Goal: Use online tool/utility: Utilize a website feature to perform a specific function

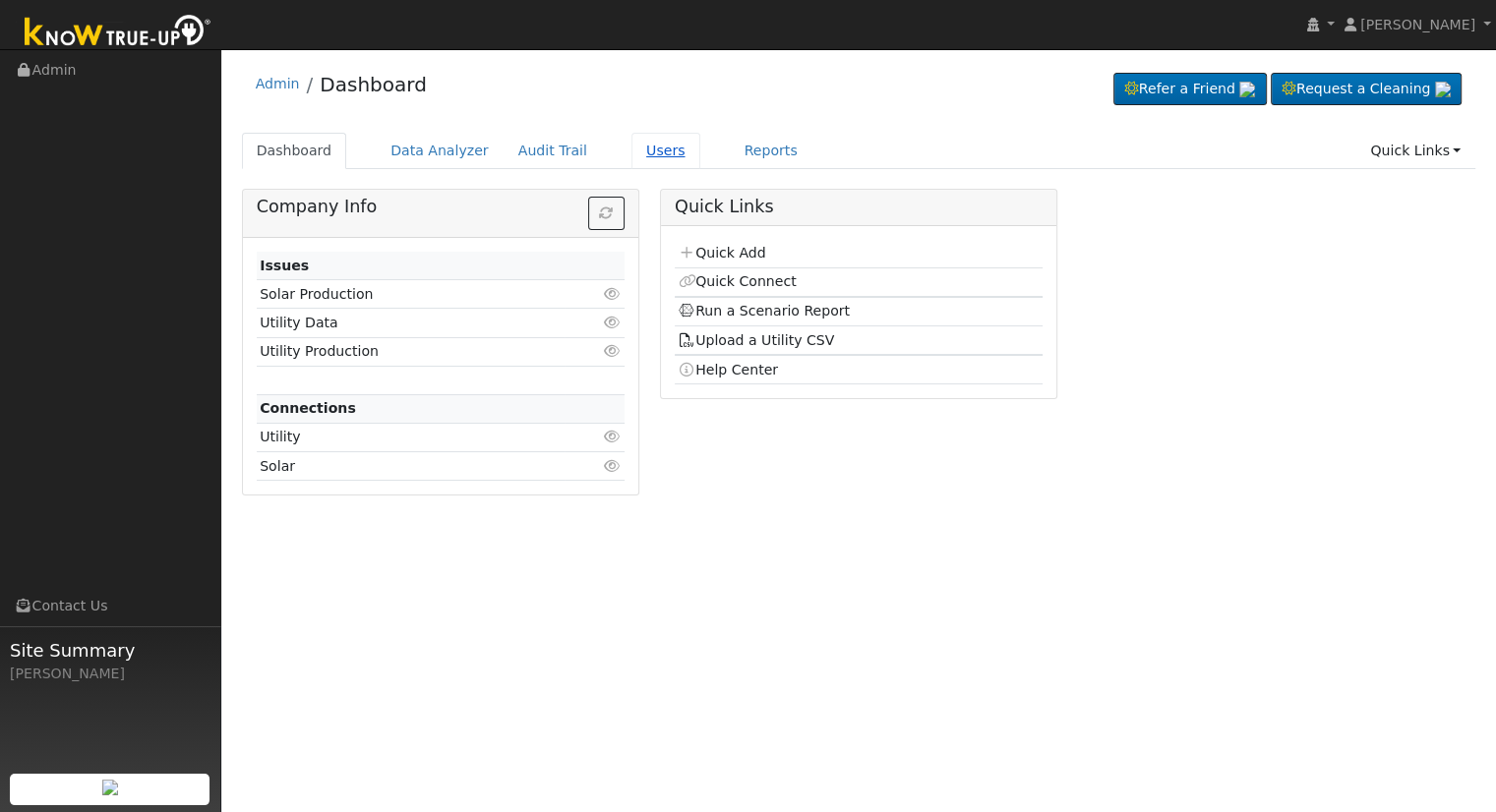
click at [631, 150] on link "Users" at bounding box center [665, 151] width 69 height 36
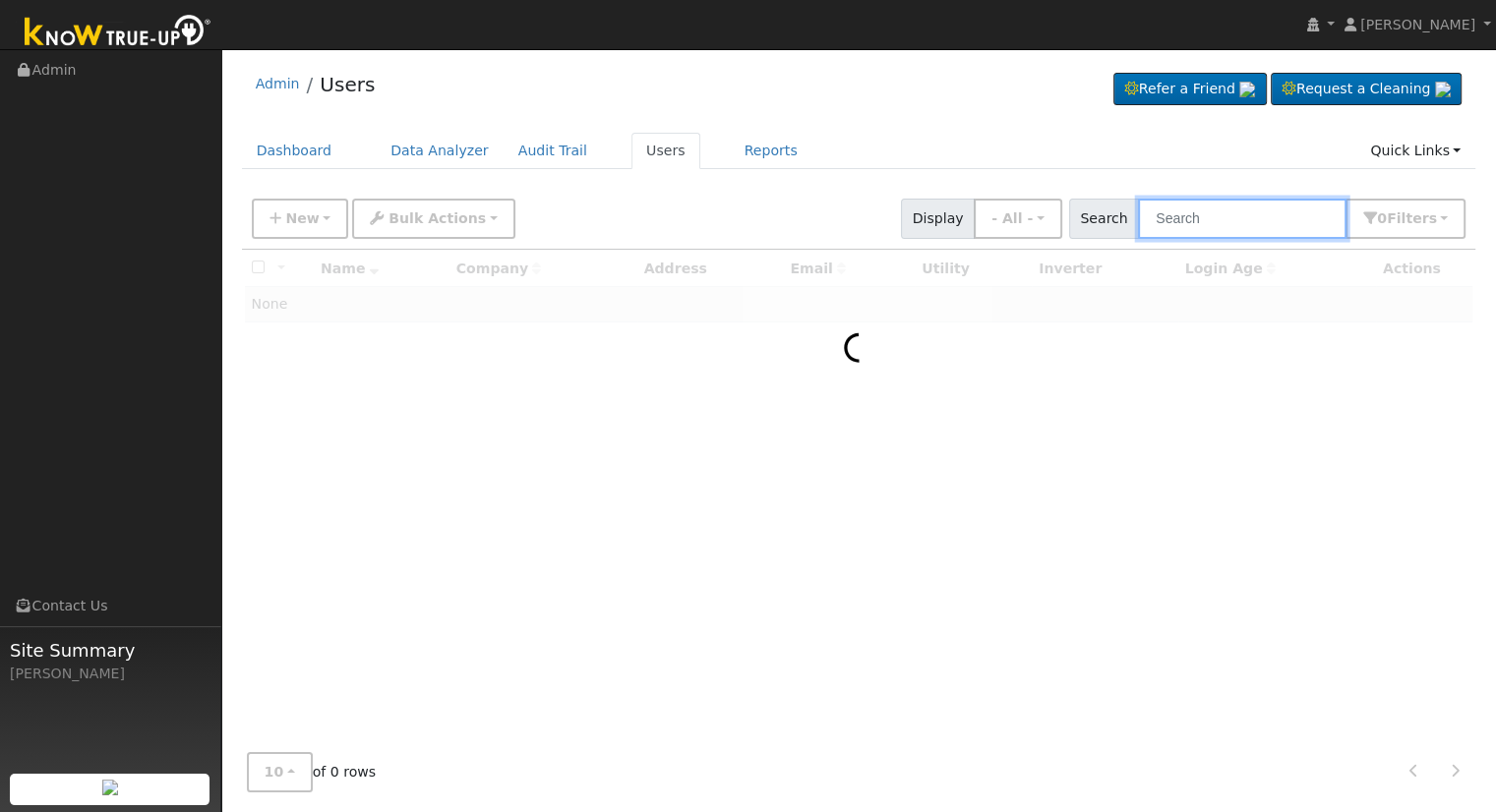
click at [1261, 220] on input "text" at bounding box center [1242, 219] width 208 height 40
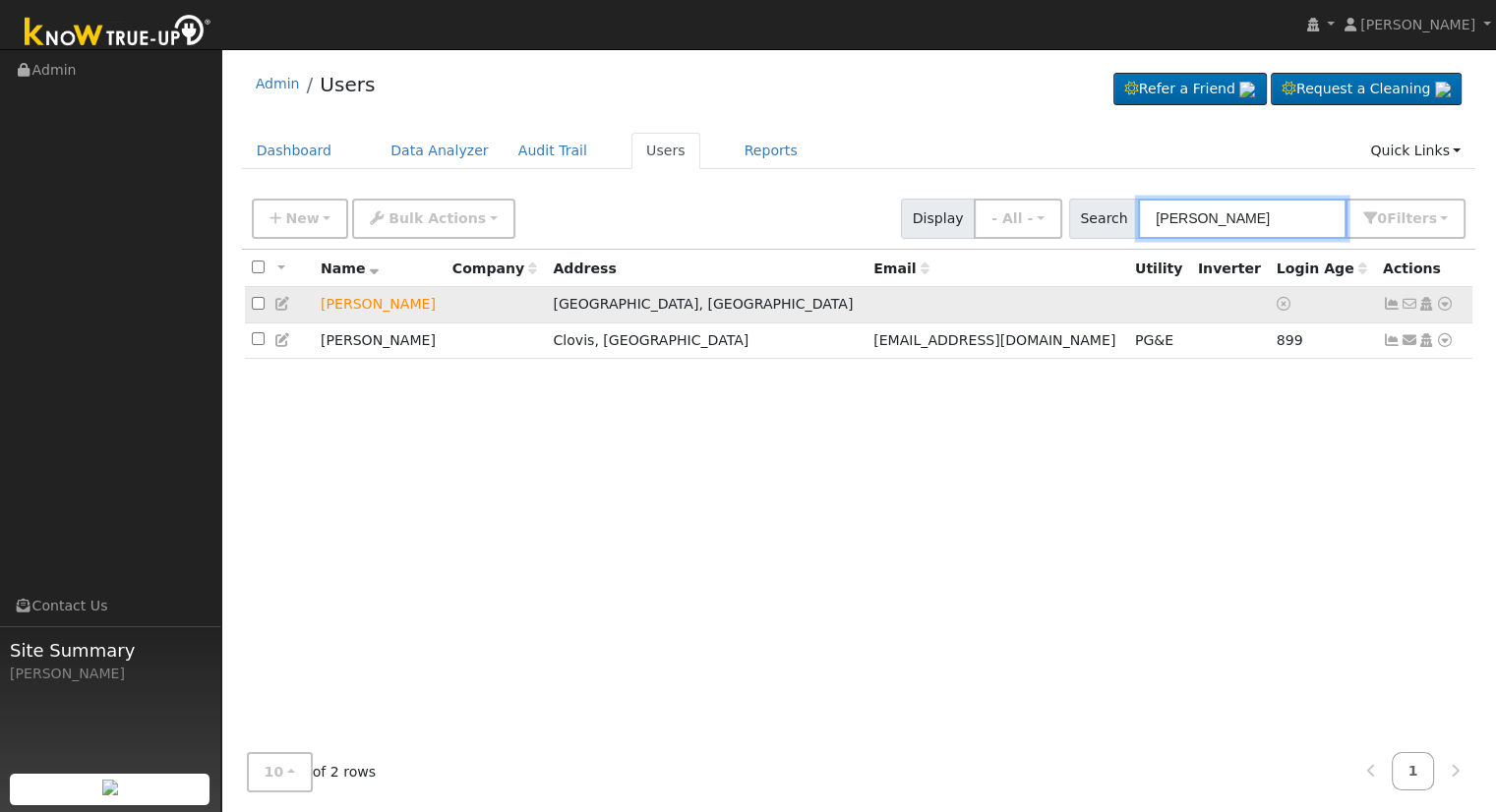
type input "[PERSON_NAME]"
click at [1440, 304] on icon at bounding box center [1445, 304] width 18 height 14
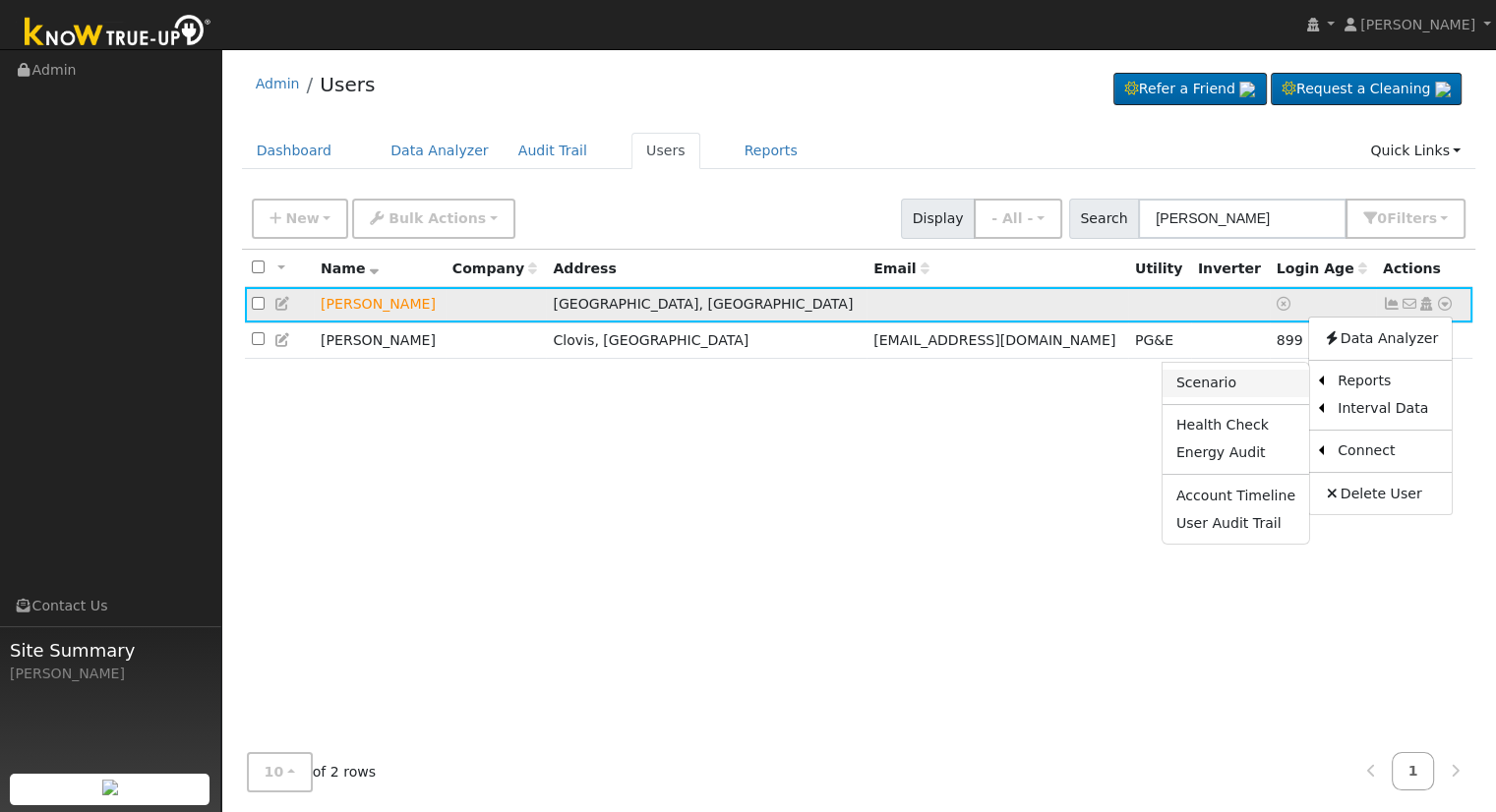
click at [1255, 385] on link "Scenario" at bounding box center [1235, 384] width 147 height 28
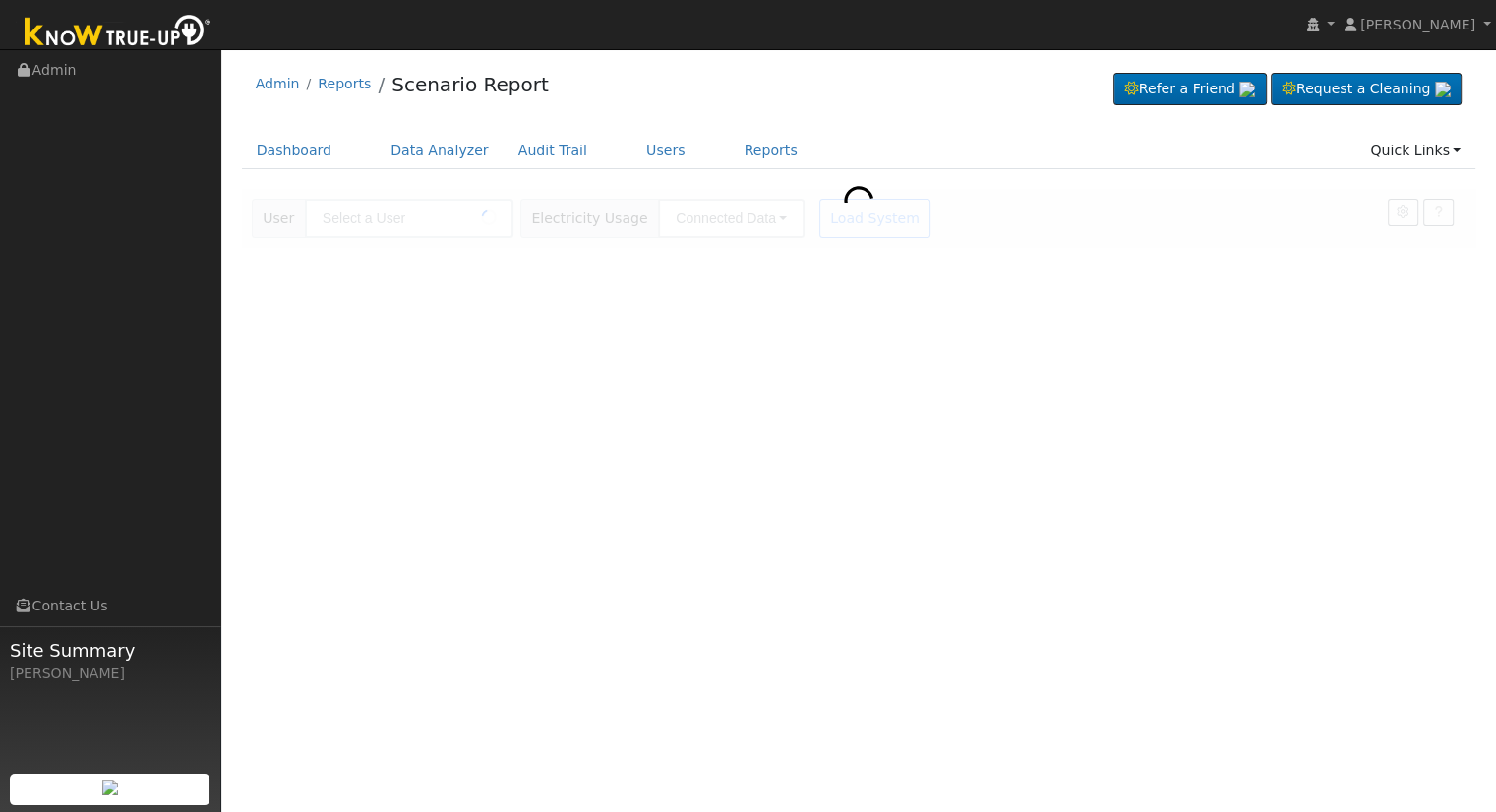
type input "[PERSON_NAME]"
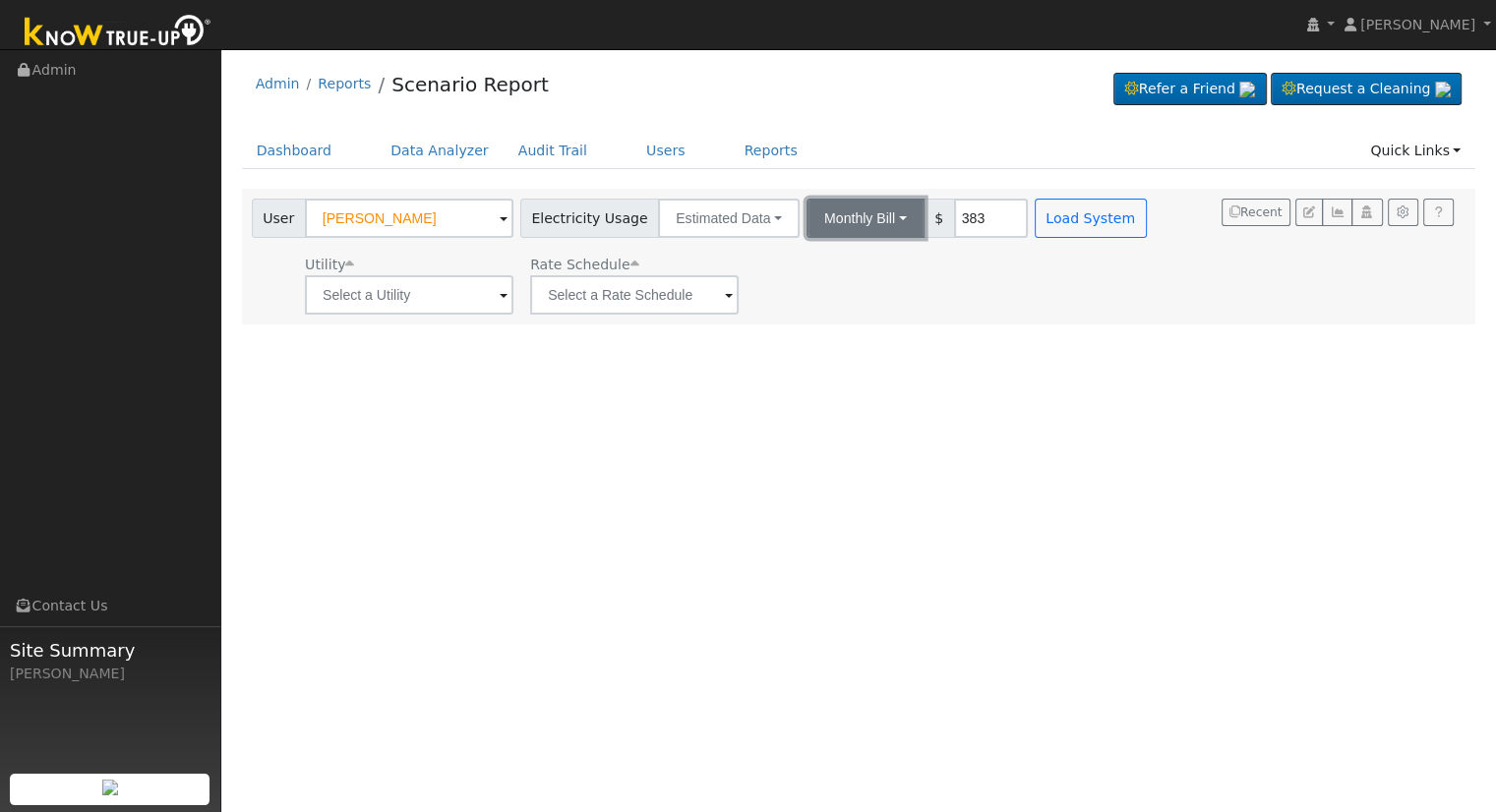
click at [869, 216] on button "Monthly Bill" at bounding box center [865, 218] width 118 height 39
click at [845, 258] on link "Annual Consumption" at bounding box center [839, 262] width 172 height 28
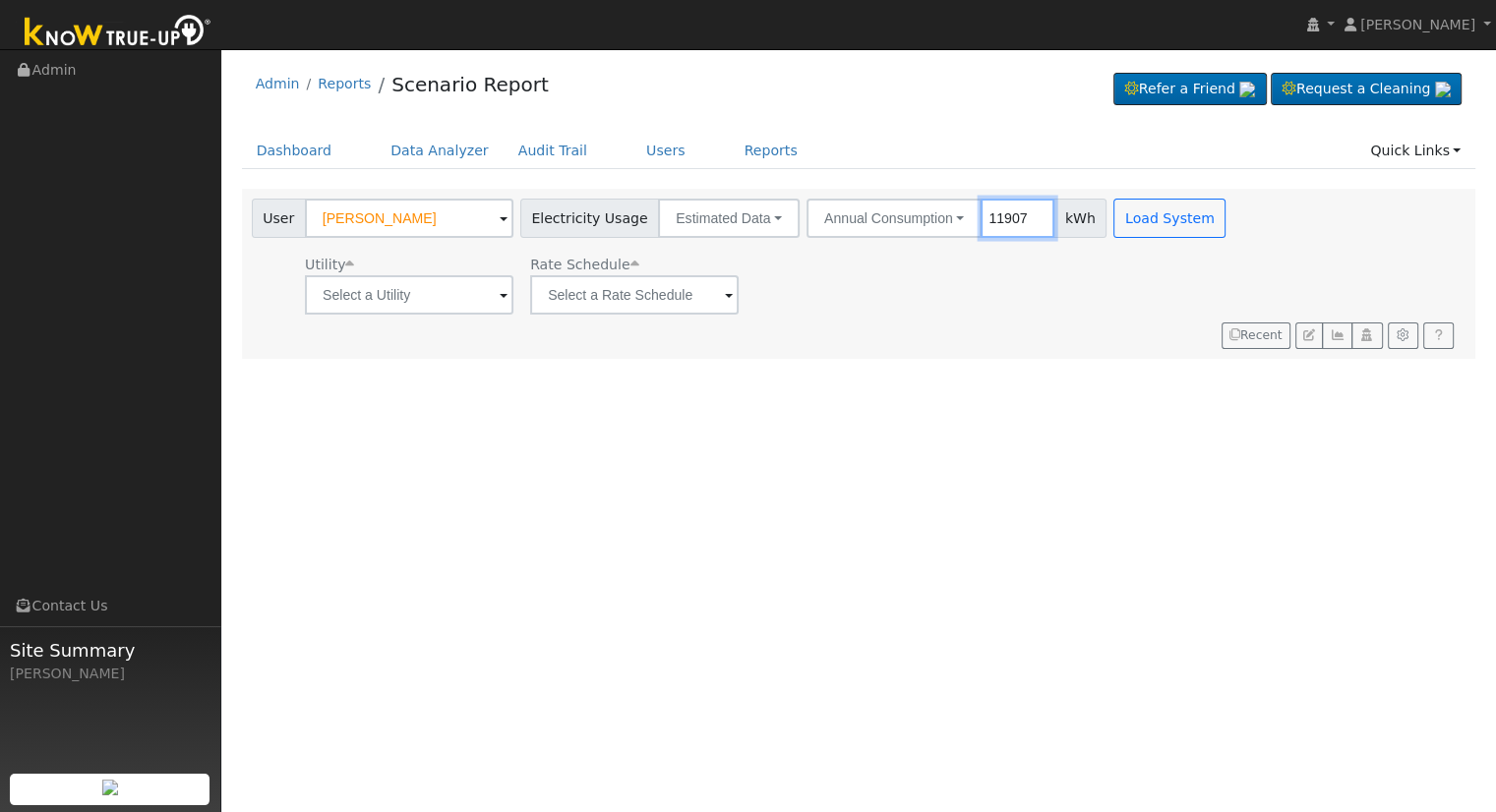
type input "11907"
click at [448, 302] on input "text" at bounding box center [409, 294] width 208 height 39
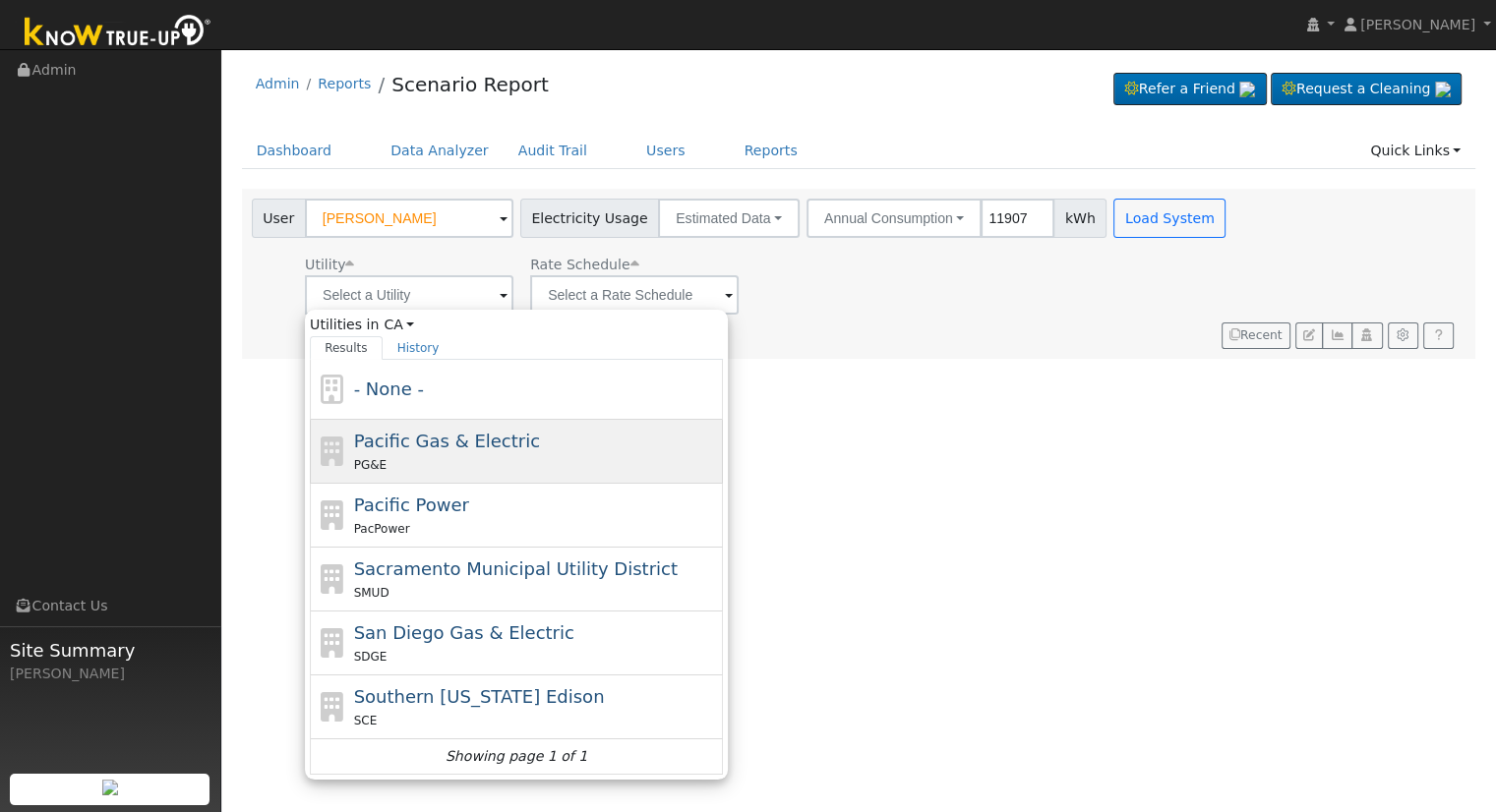
click at [452, 454] on div "PG&E" at bounding box center [536, 464] width 365 height 21
type input "Pacific Gas & Electric"
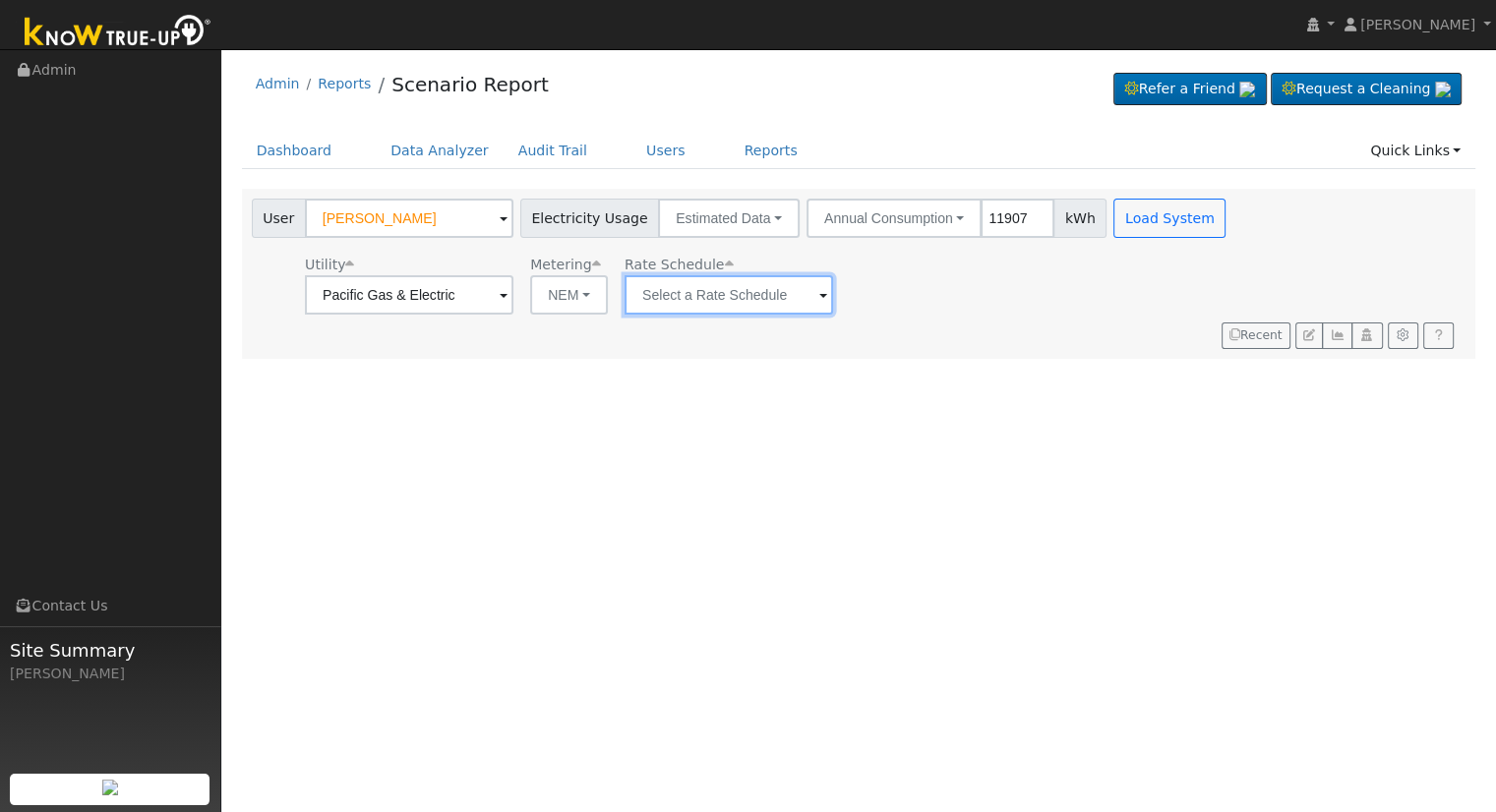
click at [688, 296] on input "text" at bounding box center [728, 294] width 208 height 39
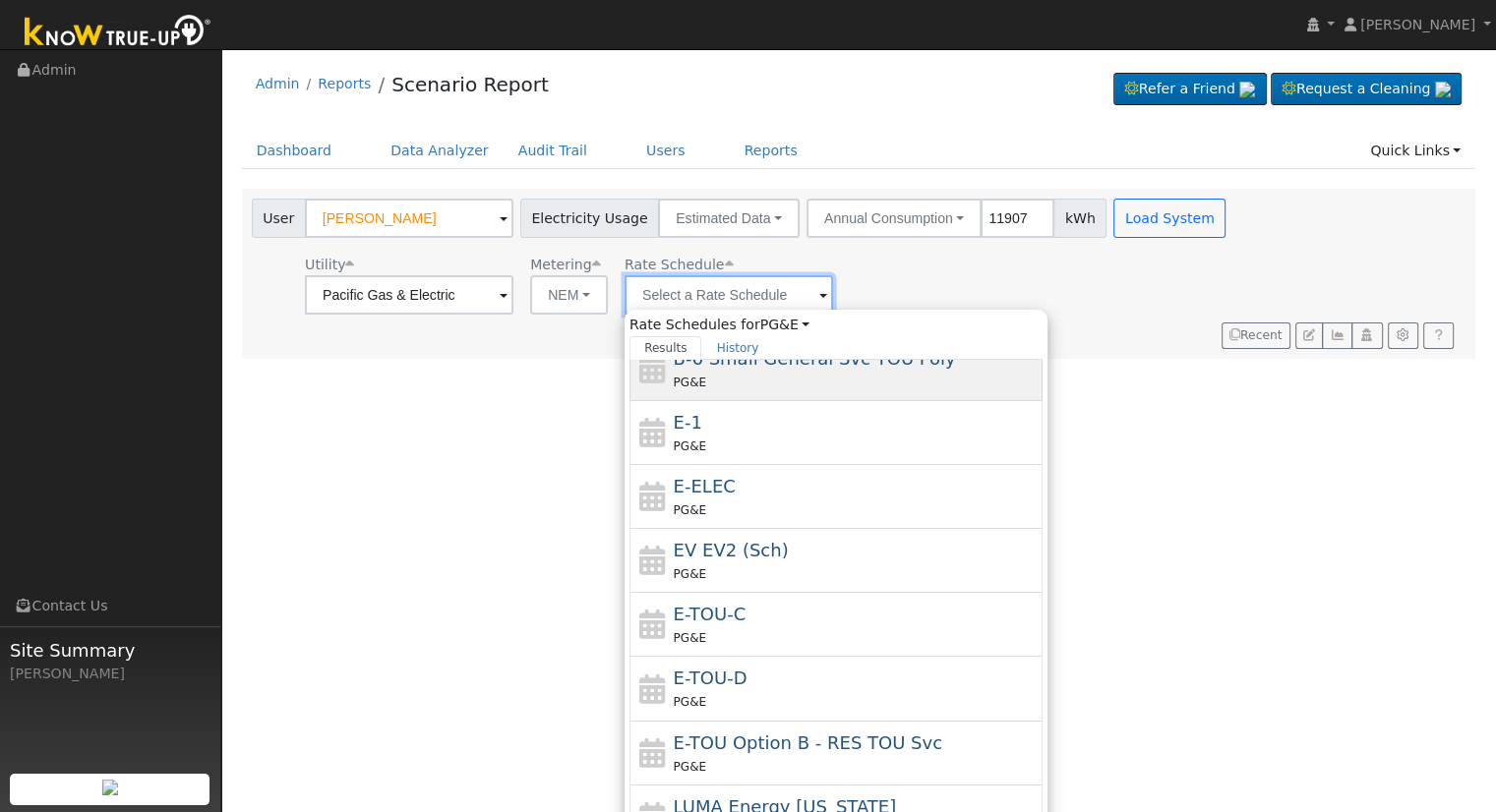
scroll to position [340, 0]
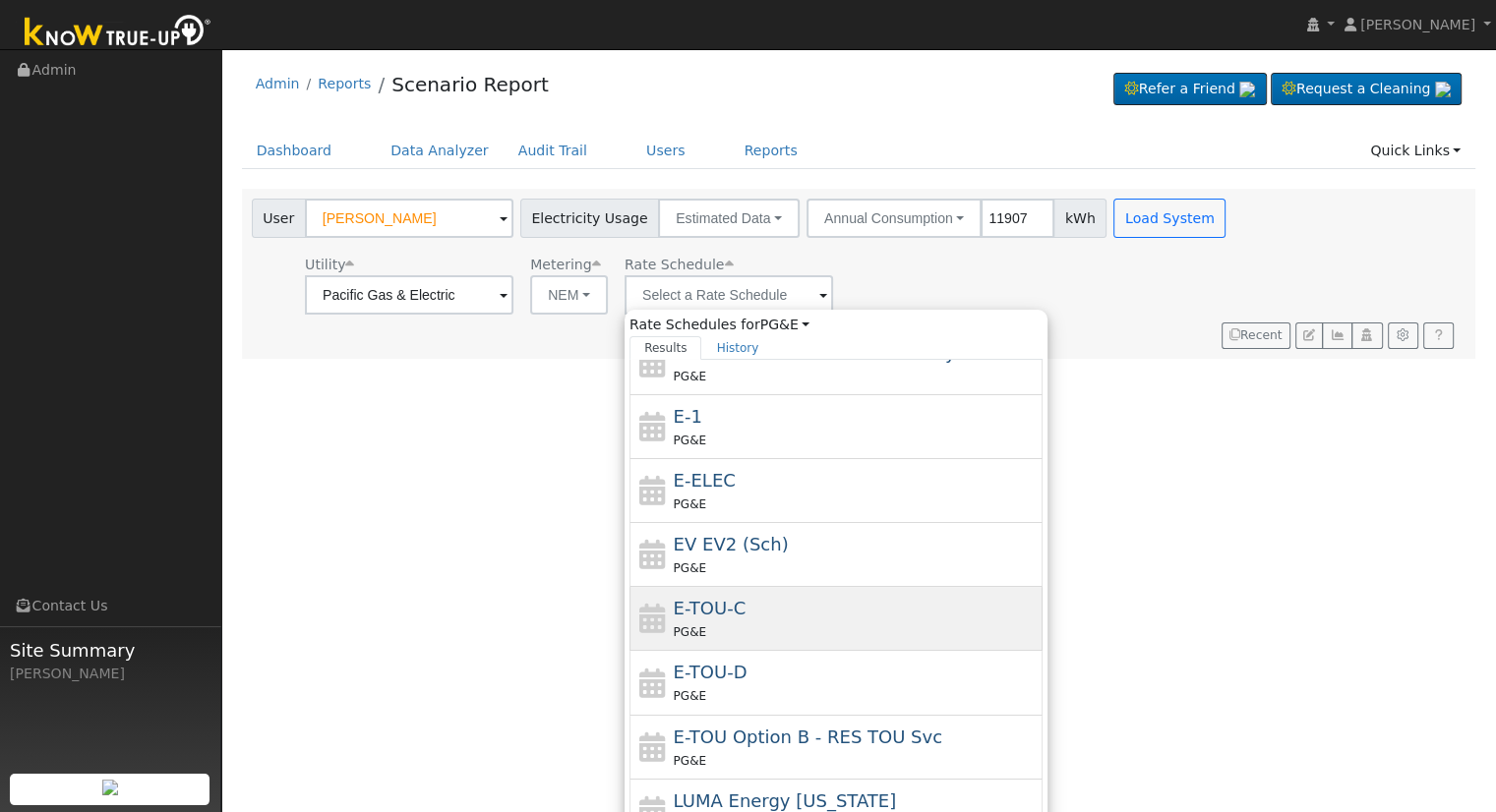
click at [736, 609] on span "E-TOU-C" at bounding box center [710, 608] width 73 height 21
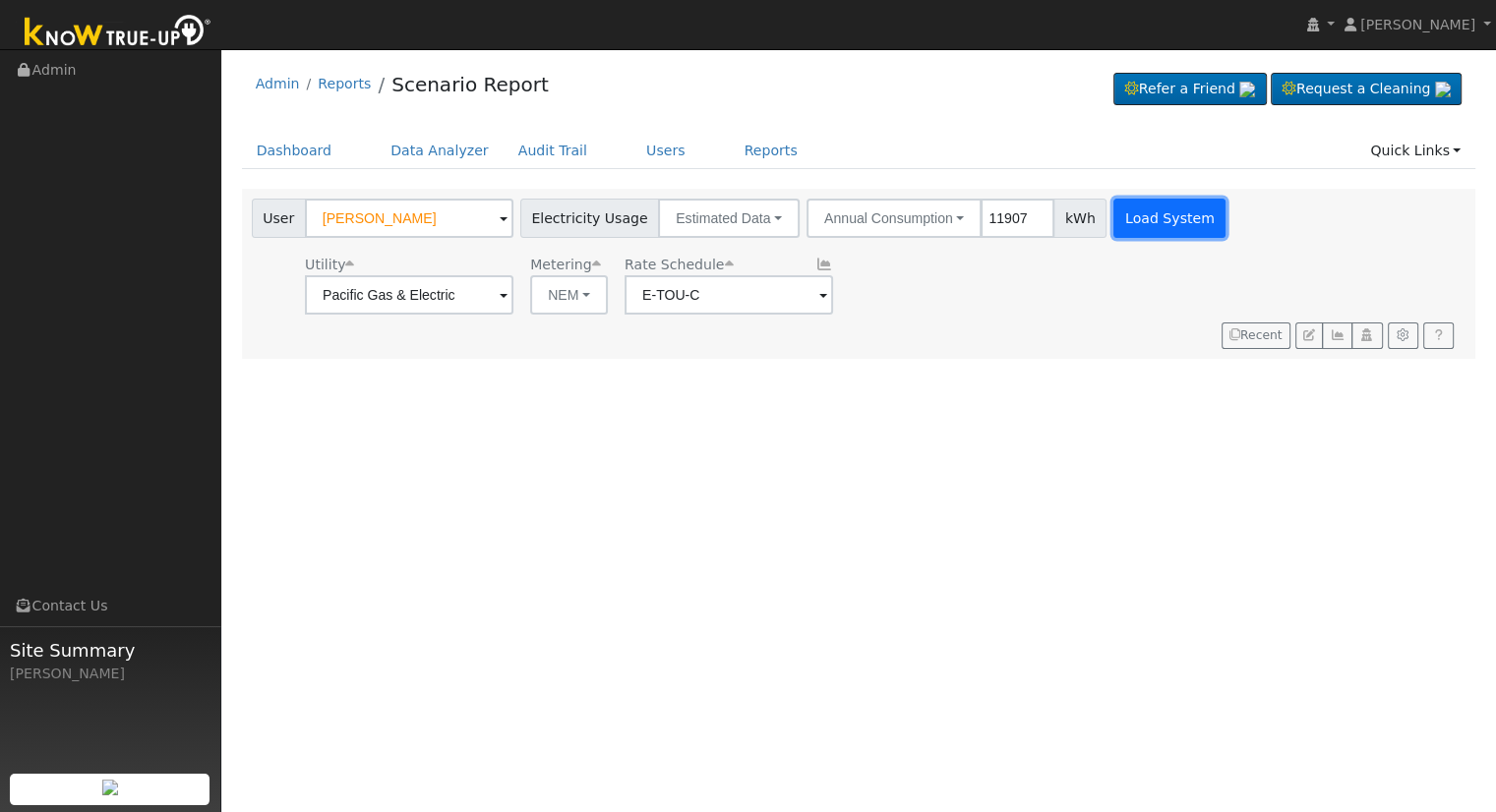
click at [1159, 213] on button "Load System" at bounding box center [1169, 218] width 112 height 39
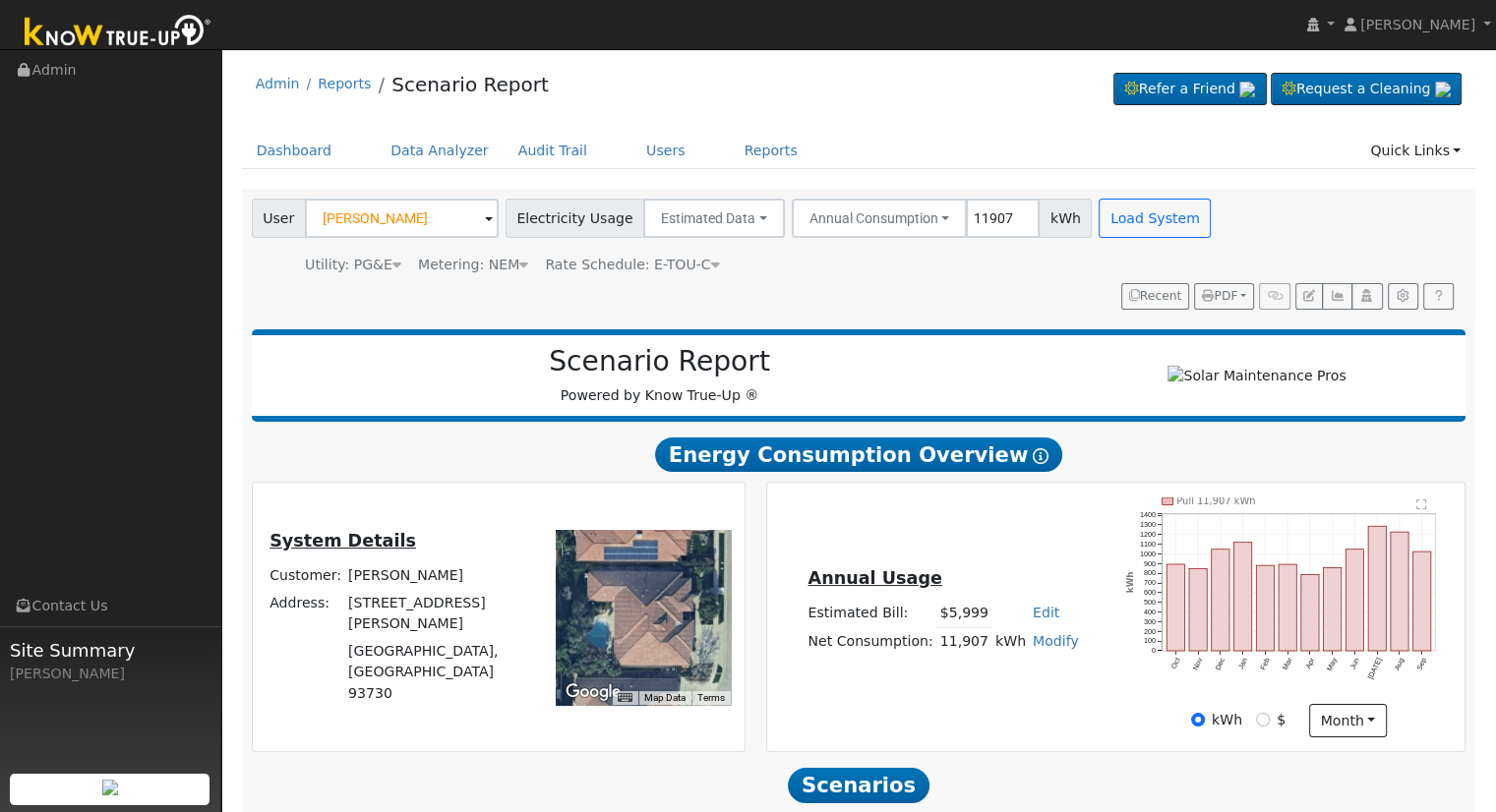
click at [692, 265] on div "Rate Schedule: E-TOU-C E-TOU-C" at bounding box center [632, 265] width 181 height 21
click at [711, 265] on icon at bounding box center [715, 265] width 9 height 14
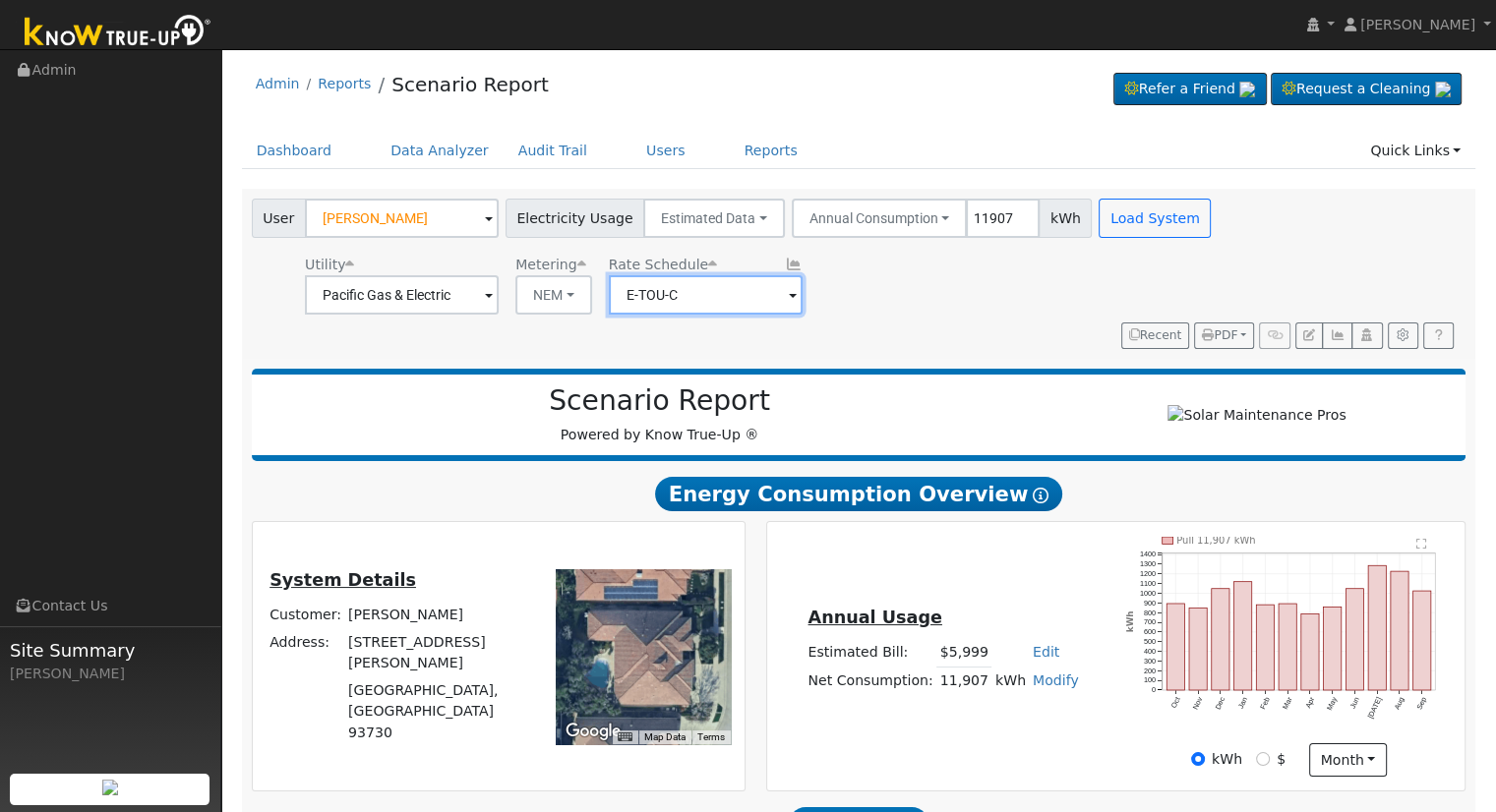
click at [768, 288] on input "E-TOU-C" at bounding box center [706, 294] width 194 height 39
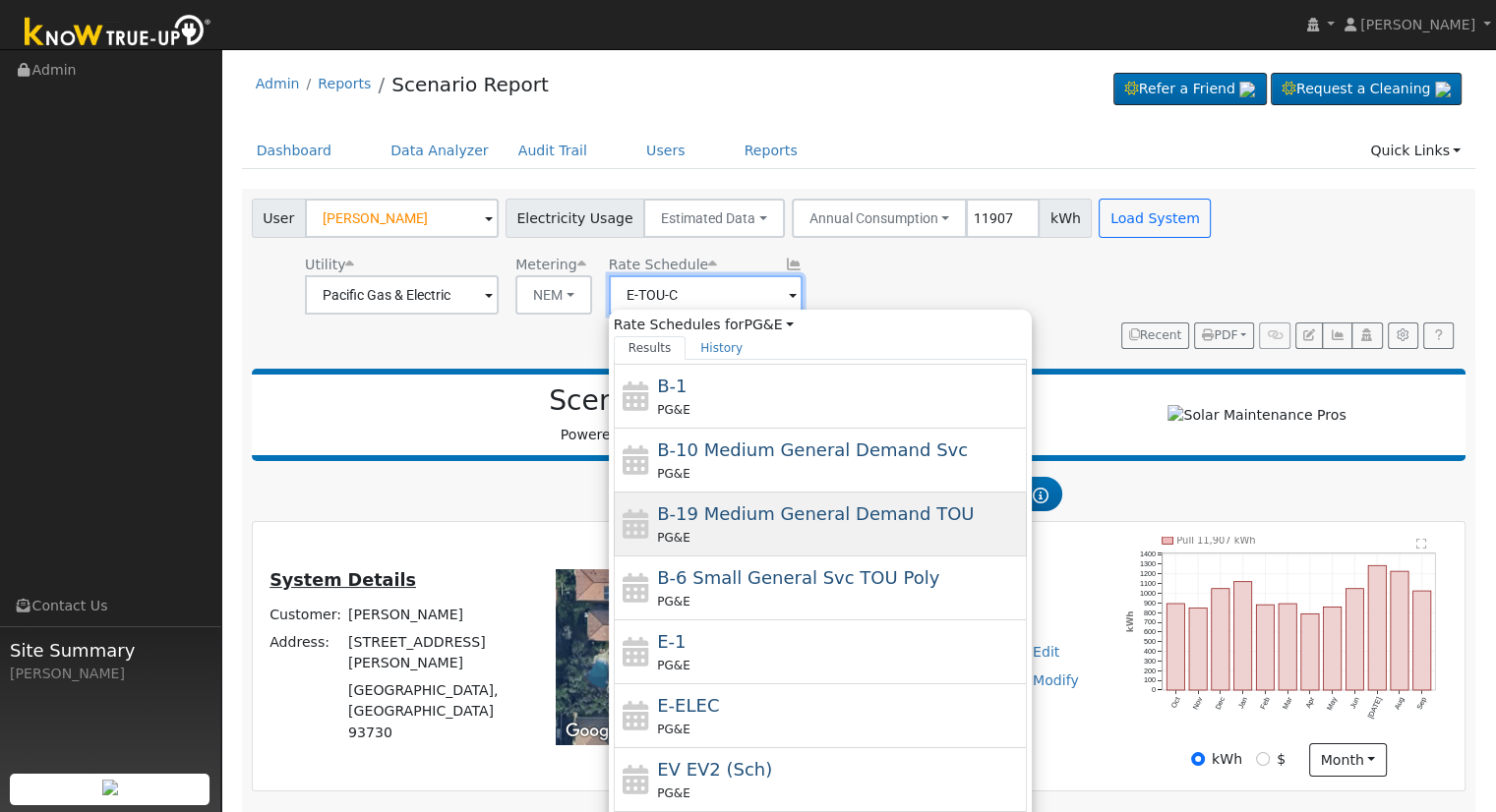
scroll to position [144, 0]
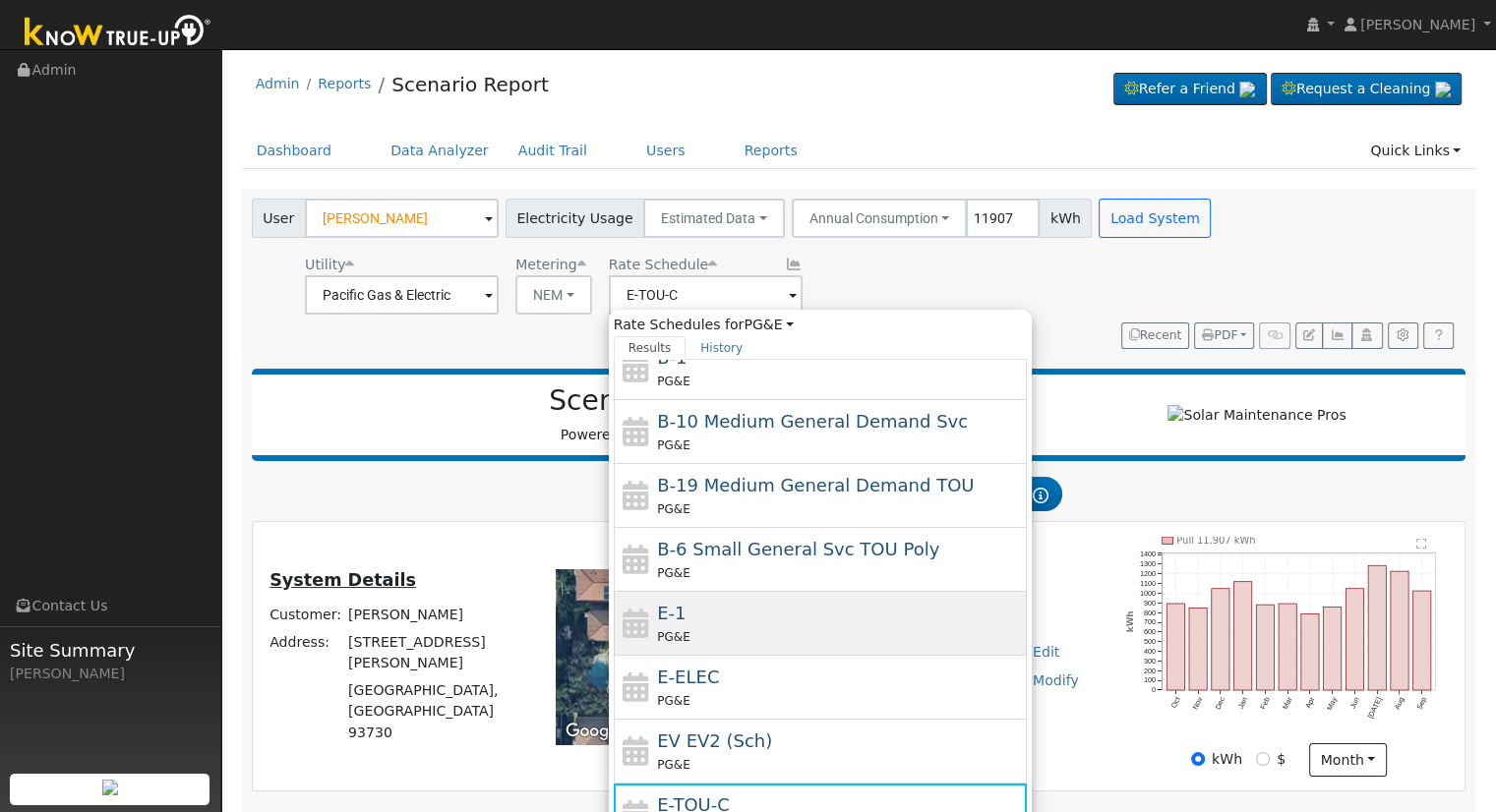
click at [734, 612] on div "E-1 PG&E" at bounding box center [839, 623] width 365 height 47
type input "E-1"
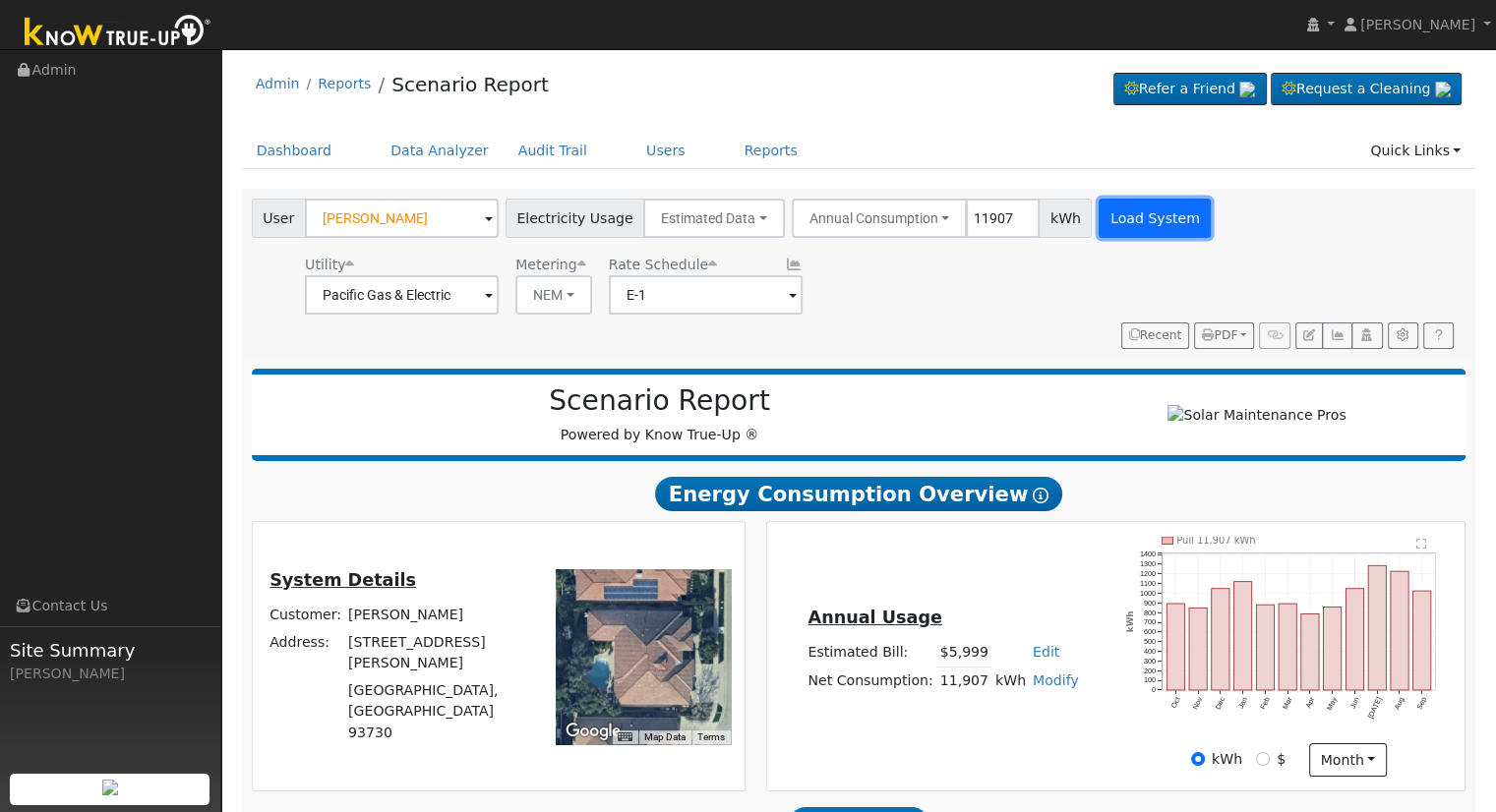
click at [1152, 203] on button "Load System" at bounding box center [1154, 218] width 112 height 39
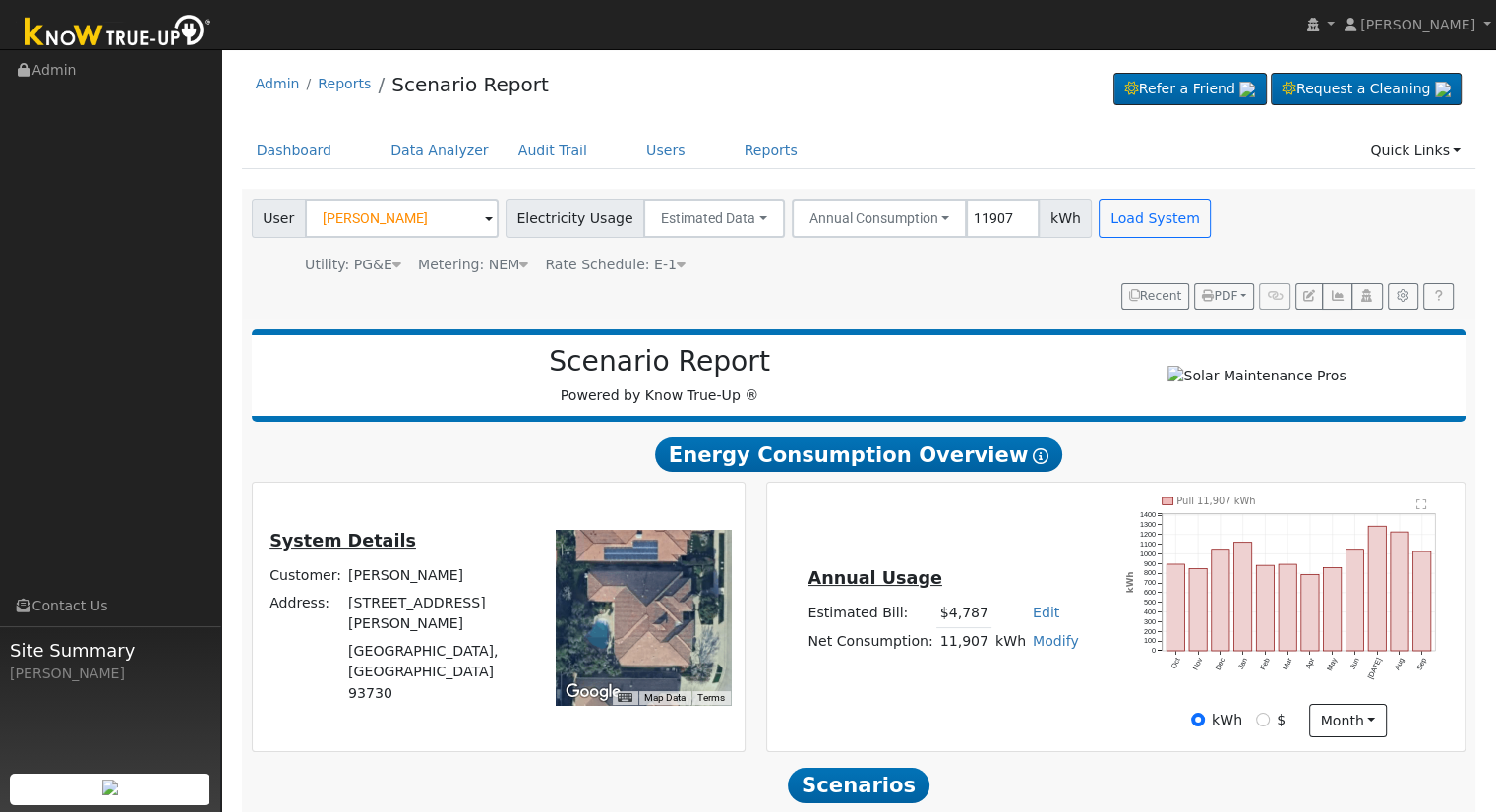
click at [1032, 614] on link "Edit" at bounding box center [1045, 613] width 27 height 16
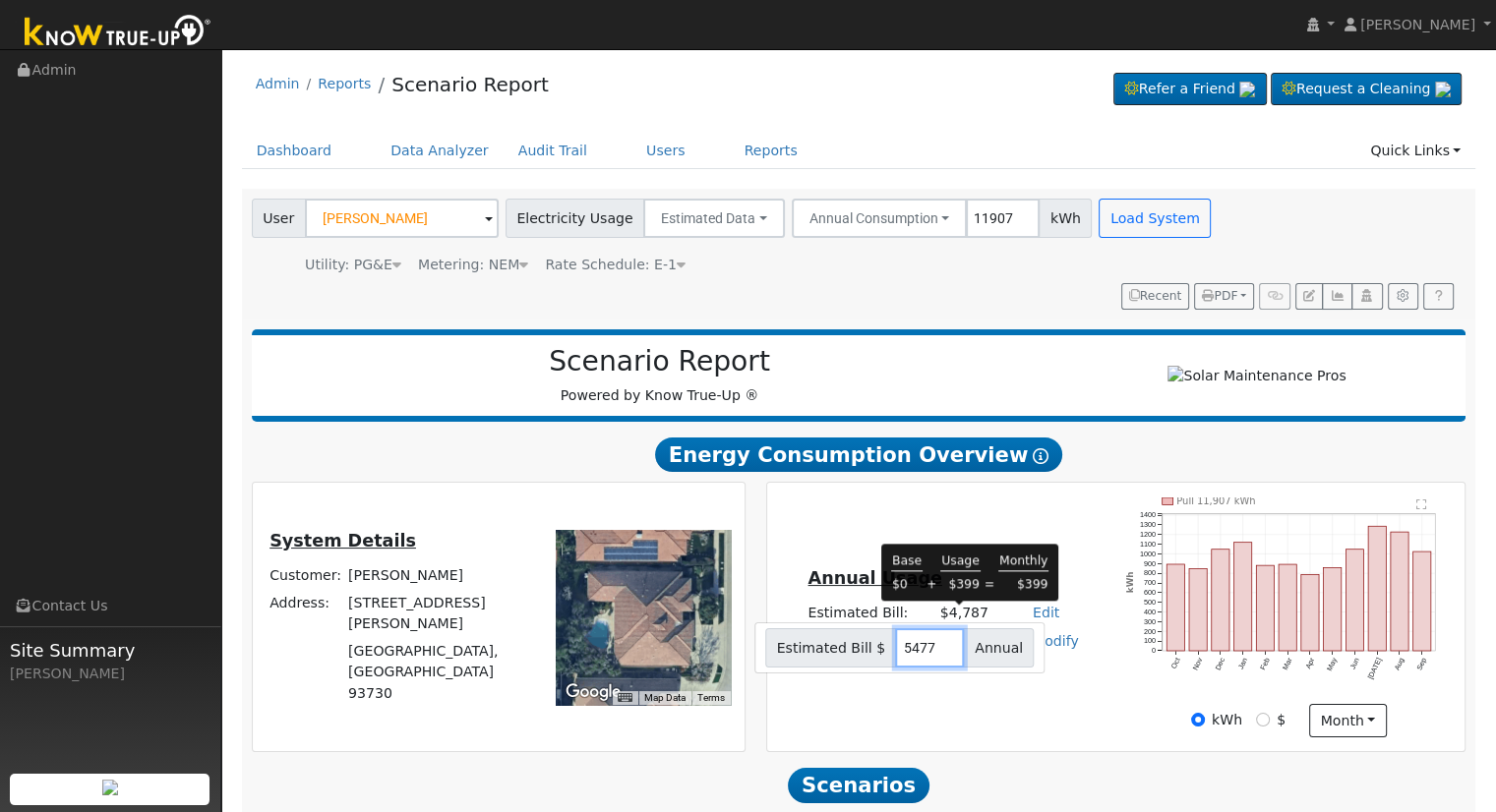
type input "5477"
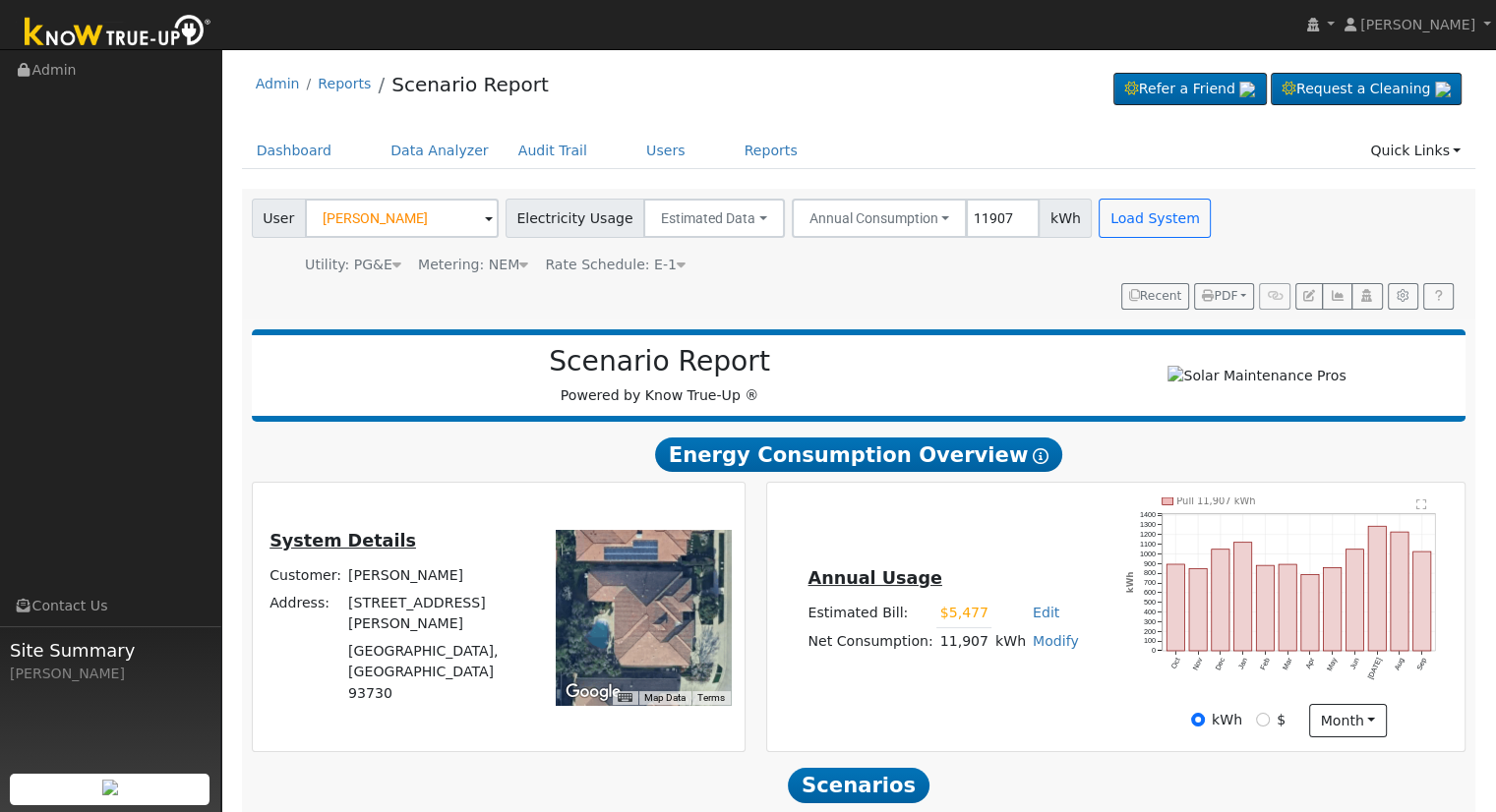
click at [869, 670] on div "Annual Usage Estimated Bill: $5,477 Edit Estimated Bill $ 5477 Annual Net Consu…" at bounding box center [942, 616] width 345 height 105
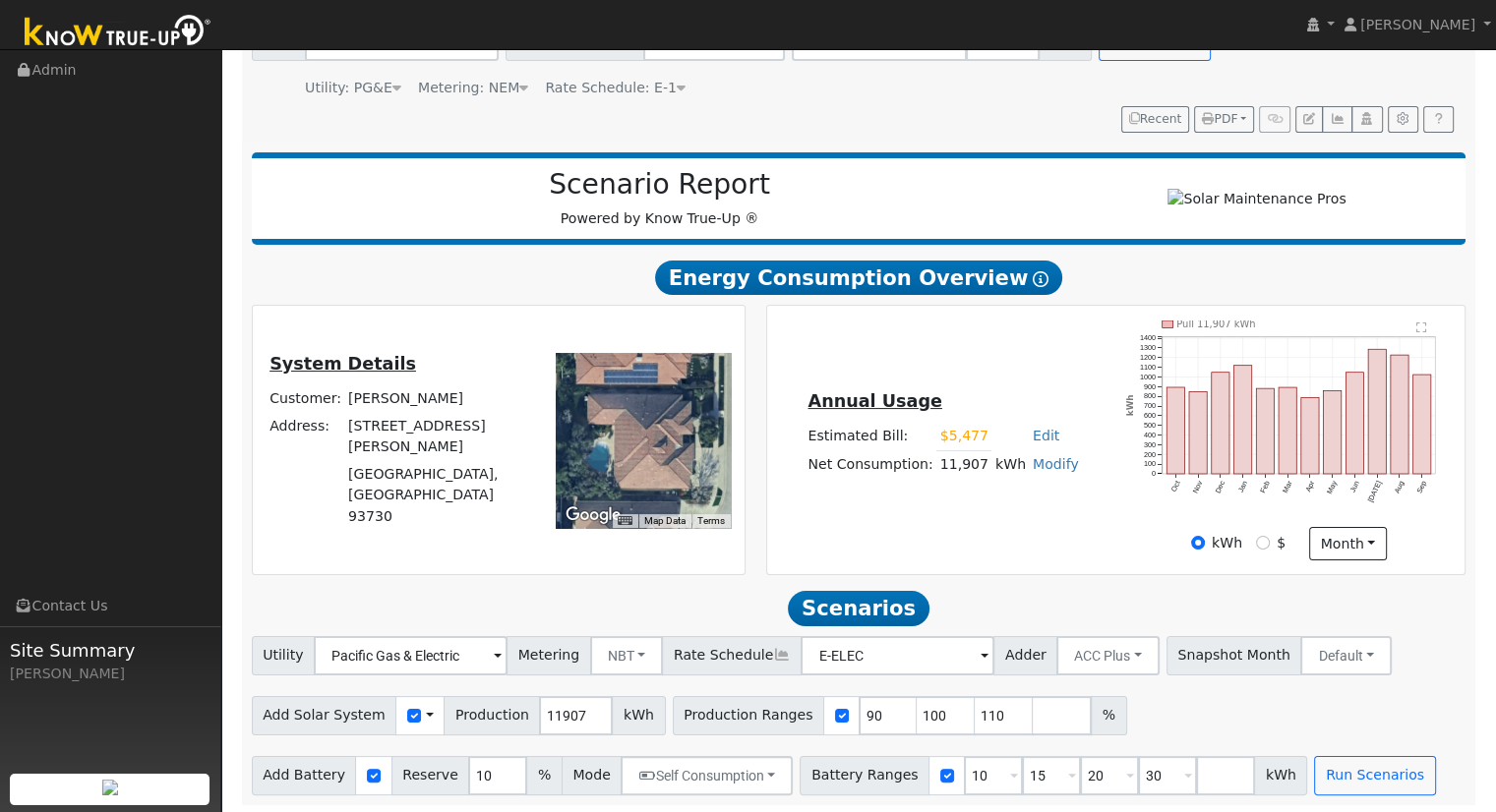
scroll to position [188, 0]
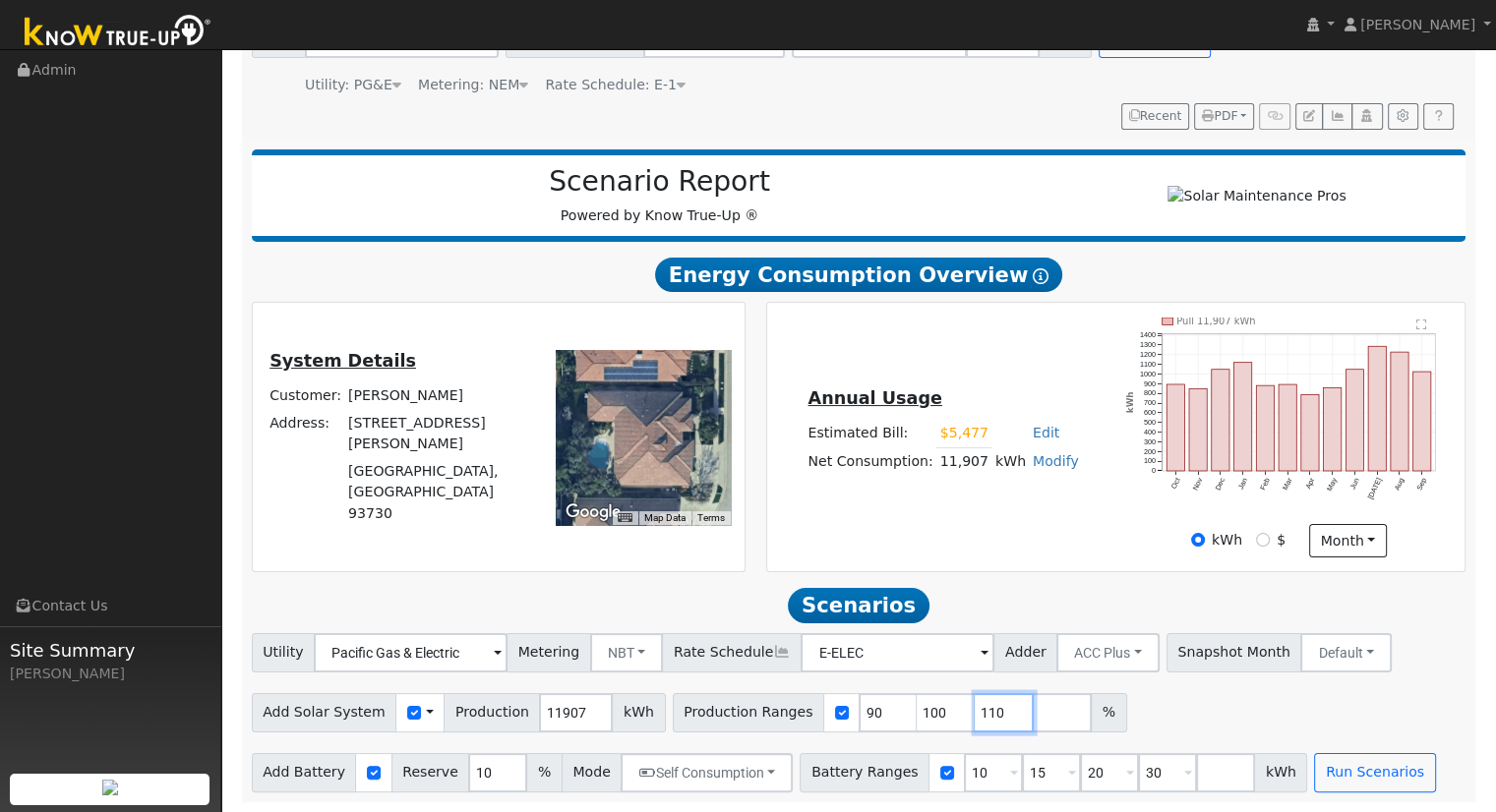
click at [974, 705] on input "110" at bounding box center [1003, 712] width 59 height 39
type input "1"
type input "100.453514739"
click at [1138, 769] on input "30" at bounding box center [1167, 772] width 59 height 39
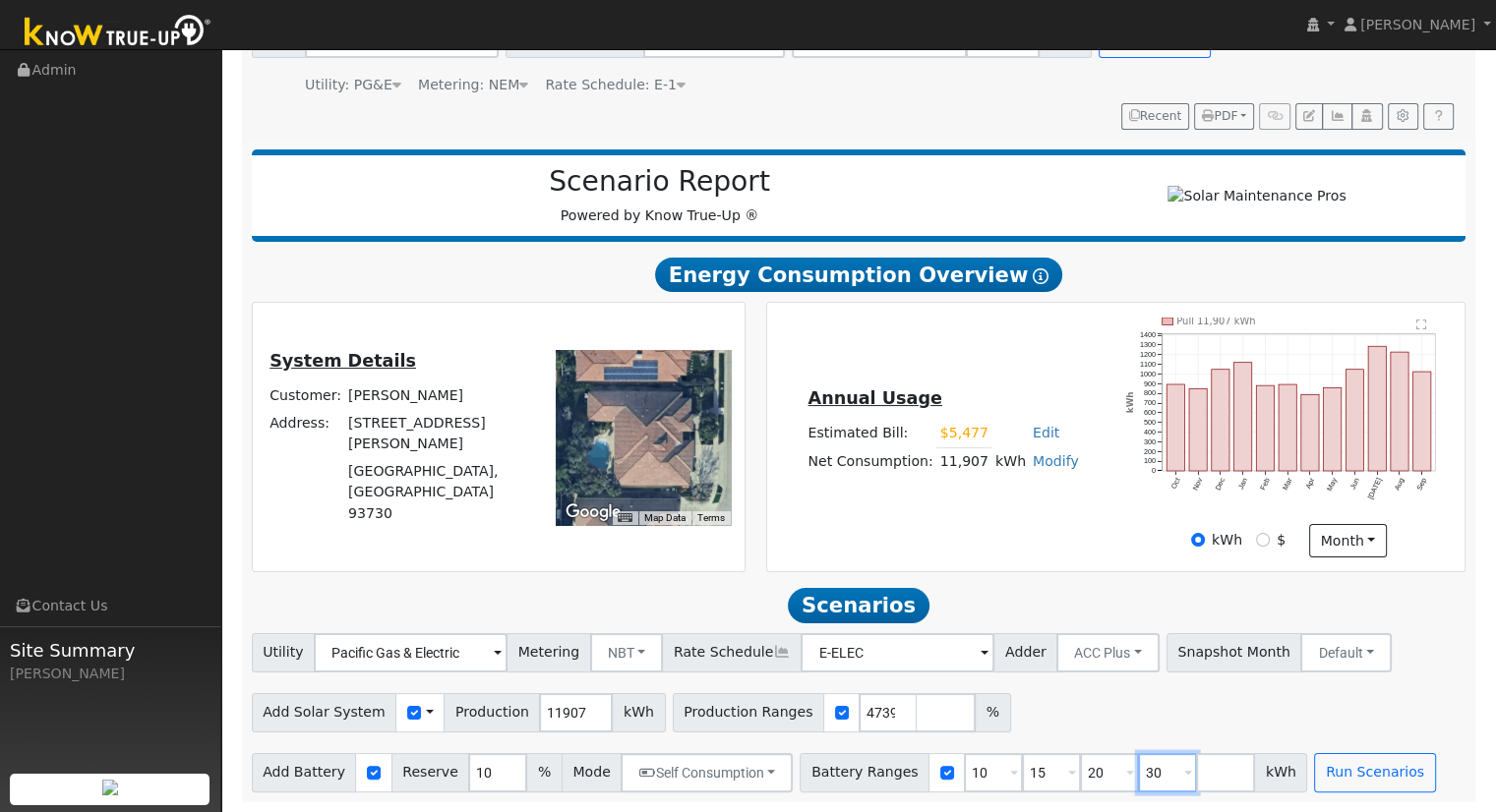
scroll to position [0, 0]
type input "3"
type input "2"
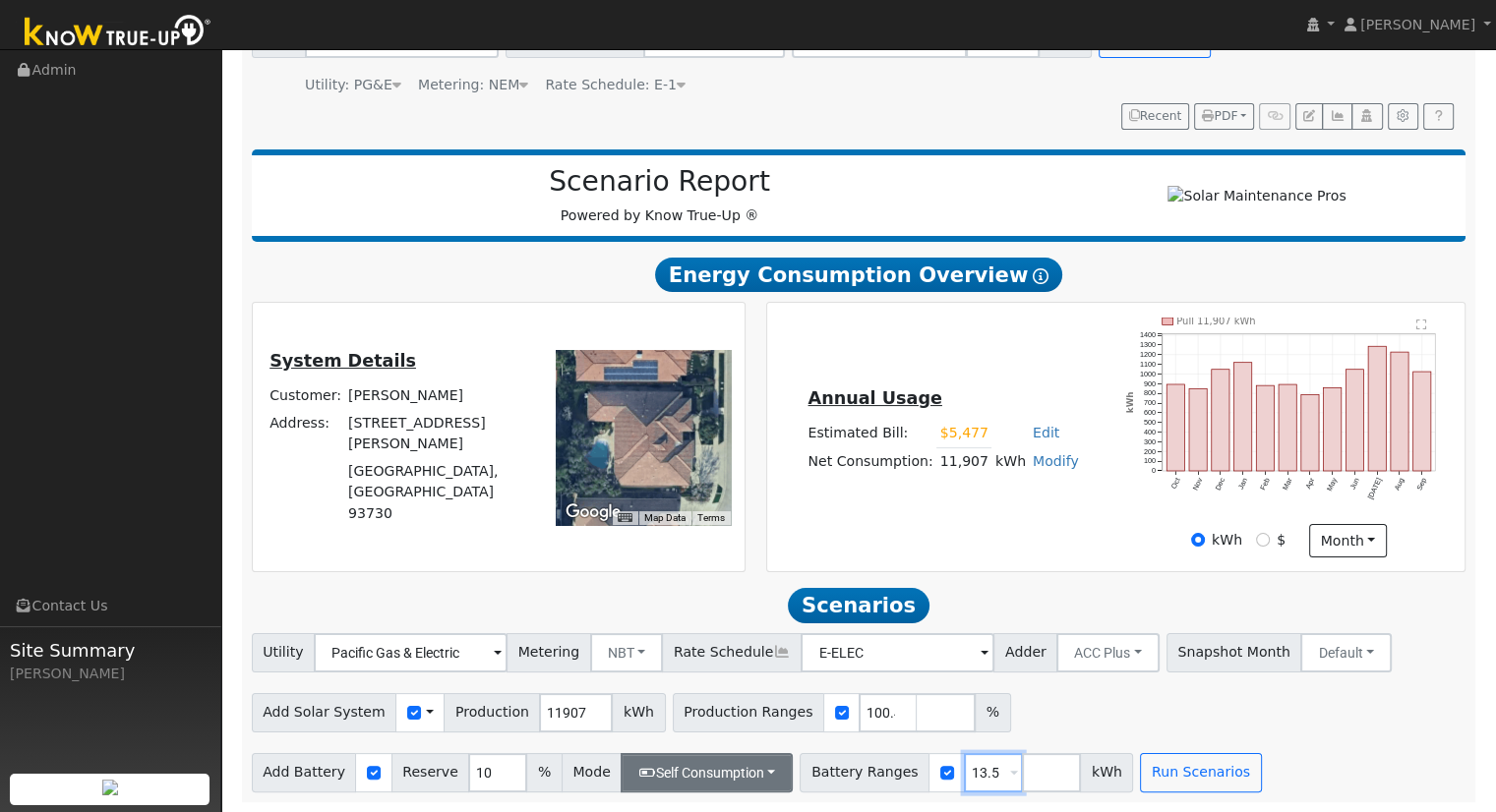
type input "13.5"
click at [710, 767] on button "Self Consumption" at bounding box center [706, 772] width 172 height 39
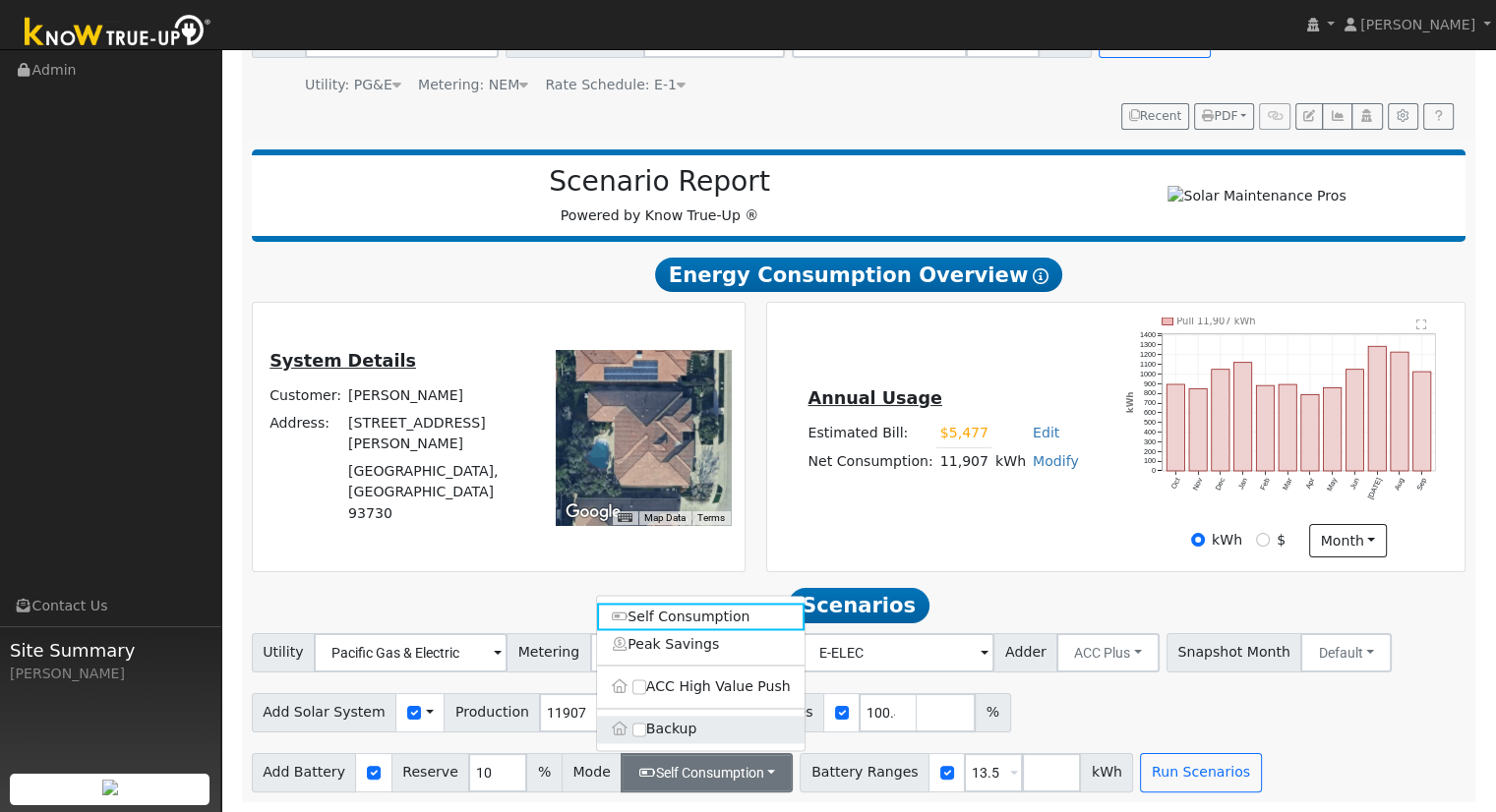
click at [692, 730] on label "Backup" at bounding box center [700, 730] width 207 height 28
click at [646, 730] on input "Backup" at bounding box center [639, 730] width 14 height 14
type input "20"
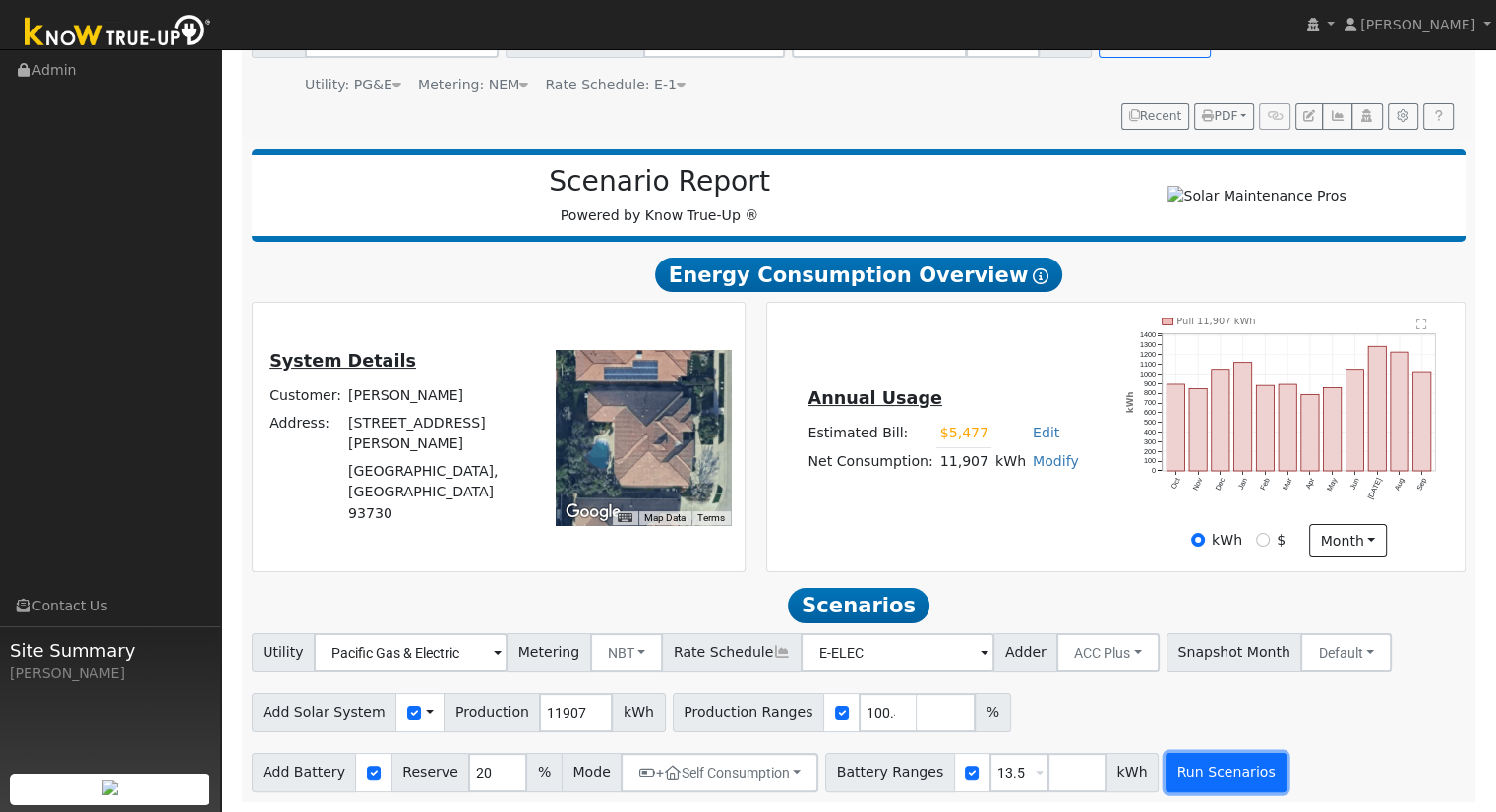
click at [1203, 772] on button "Run Scenarios" at bounding box center [1225, 772] width 121 height 39
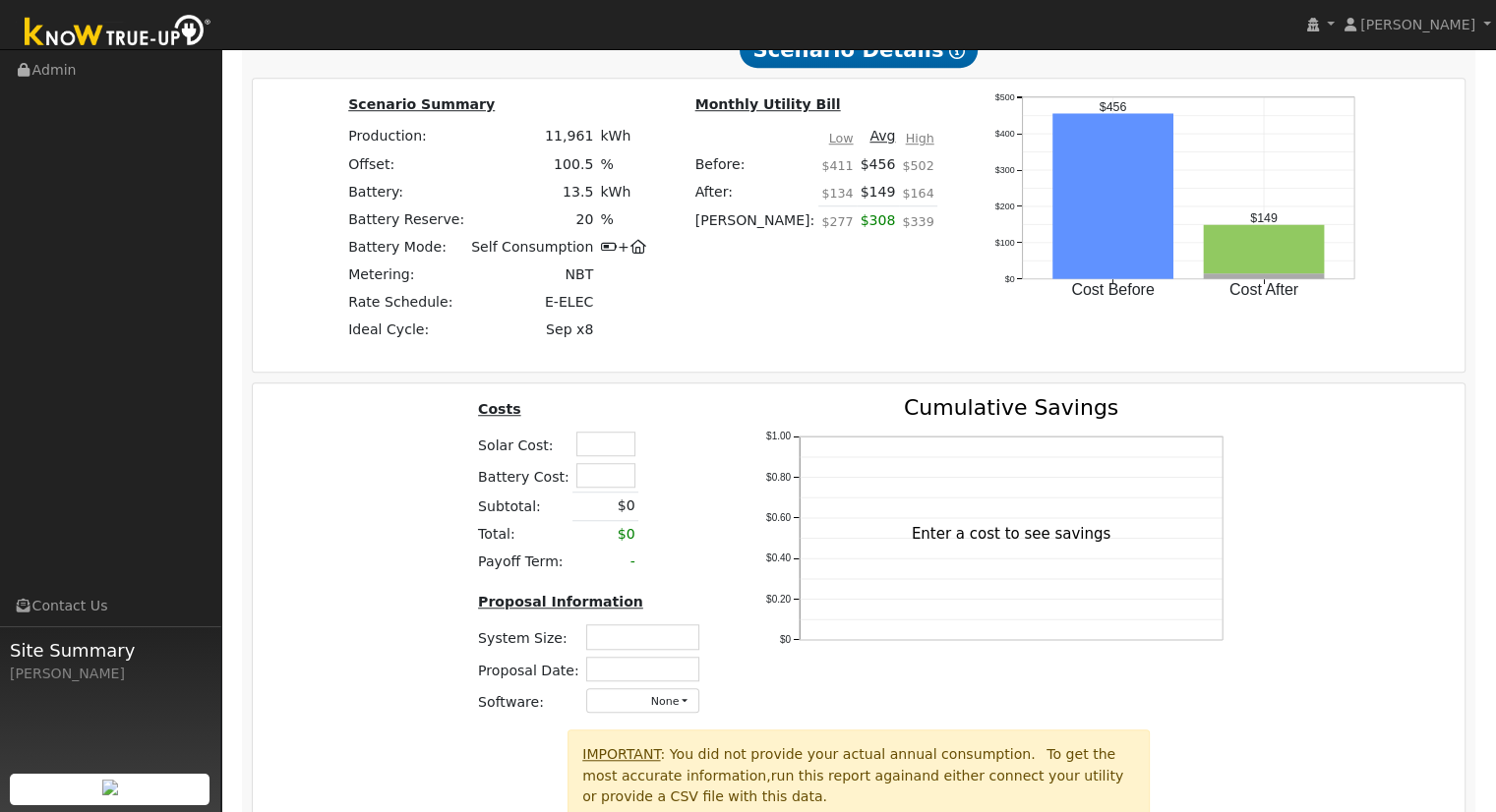
scroll to position [1501, 0]
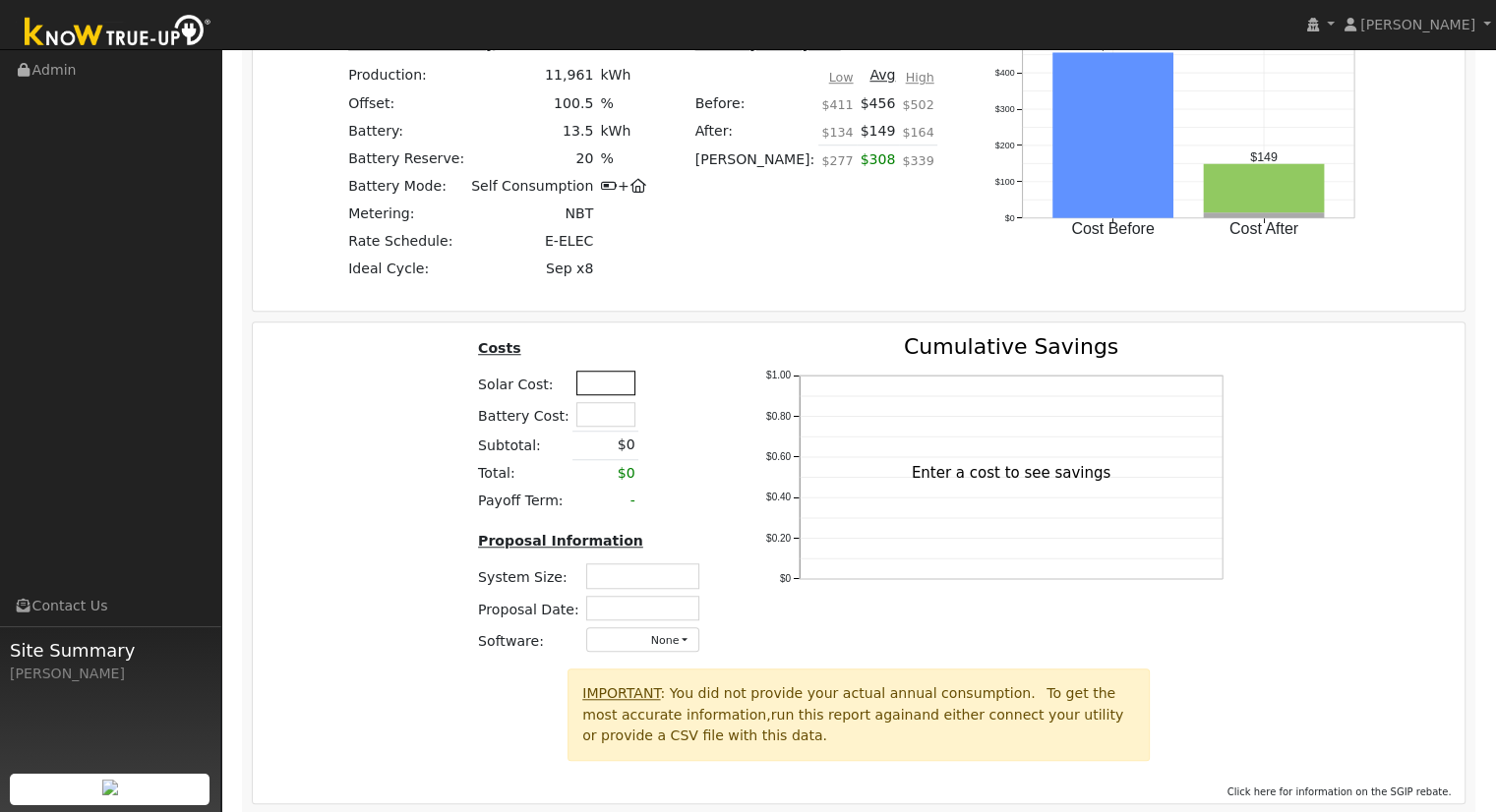
click at [605, 390] on input "text" at bounding box center [605, 383] width 59 height 25
type input "$39,850"
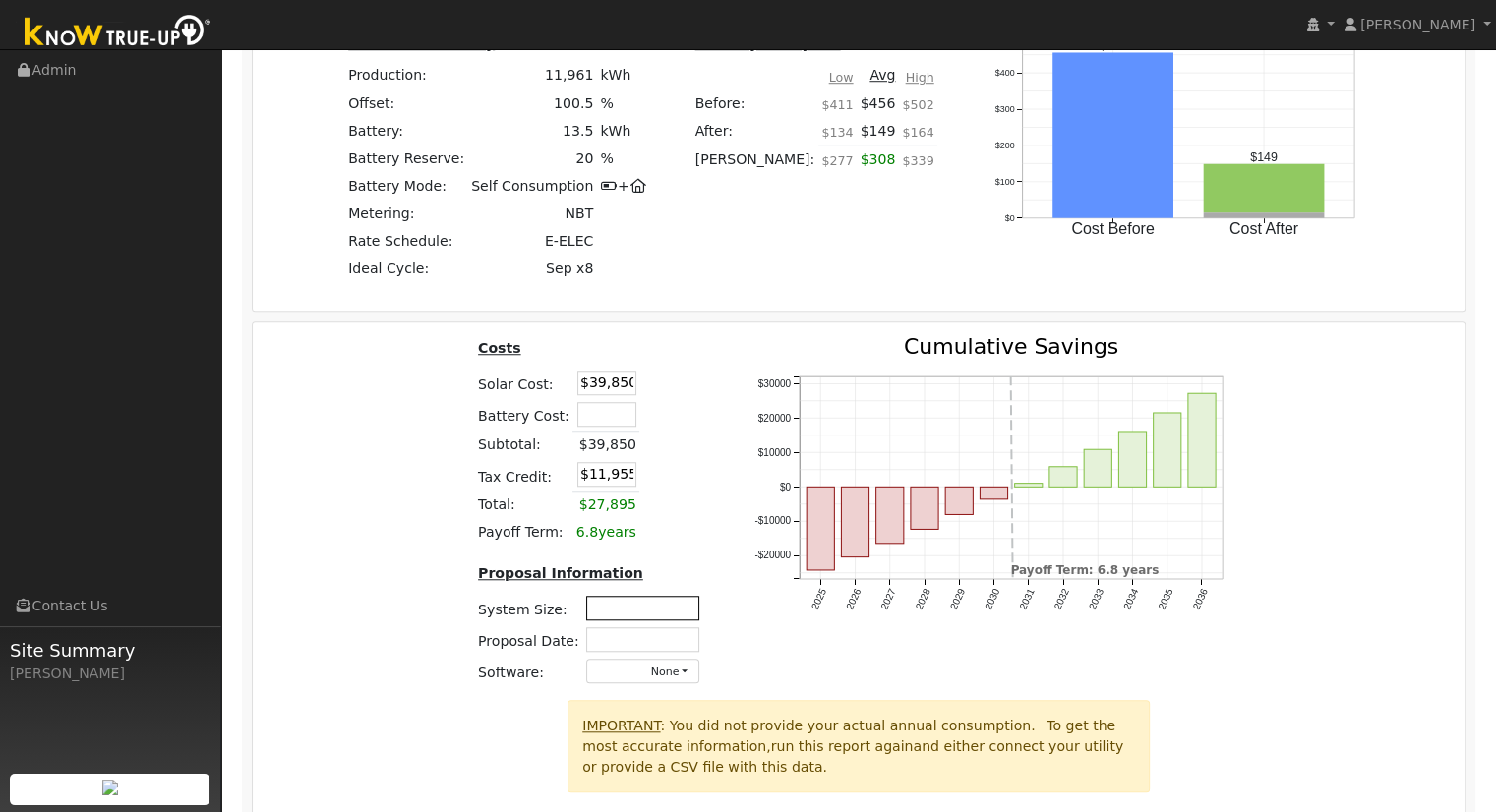
click at [657, 607] on input "text" at bounding box center [642, 608] width 113 height 25
click at [652, 617] on input "text" at bounding box center [642, 608] width 113 height 25
type input "8"
type input "7.38"
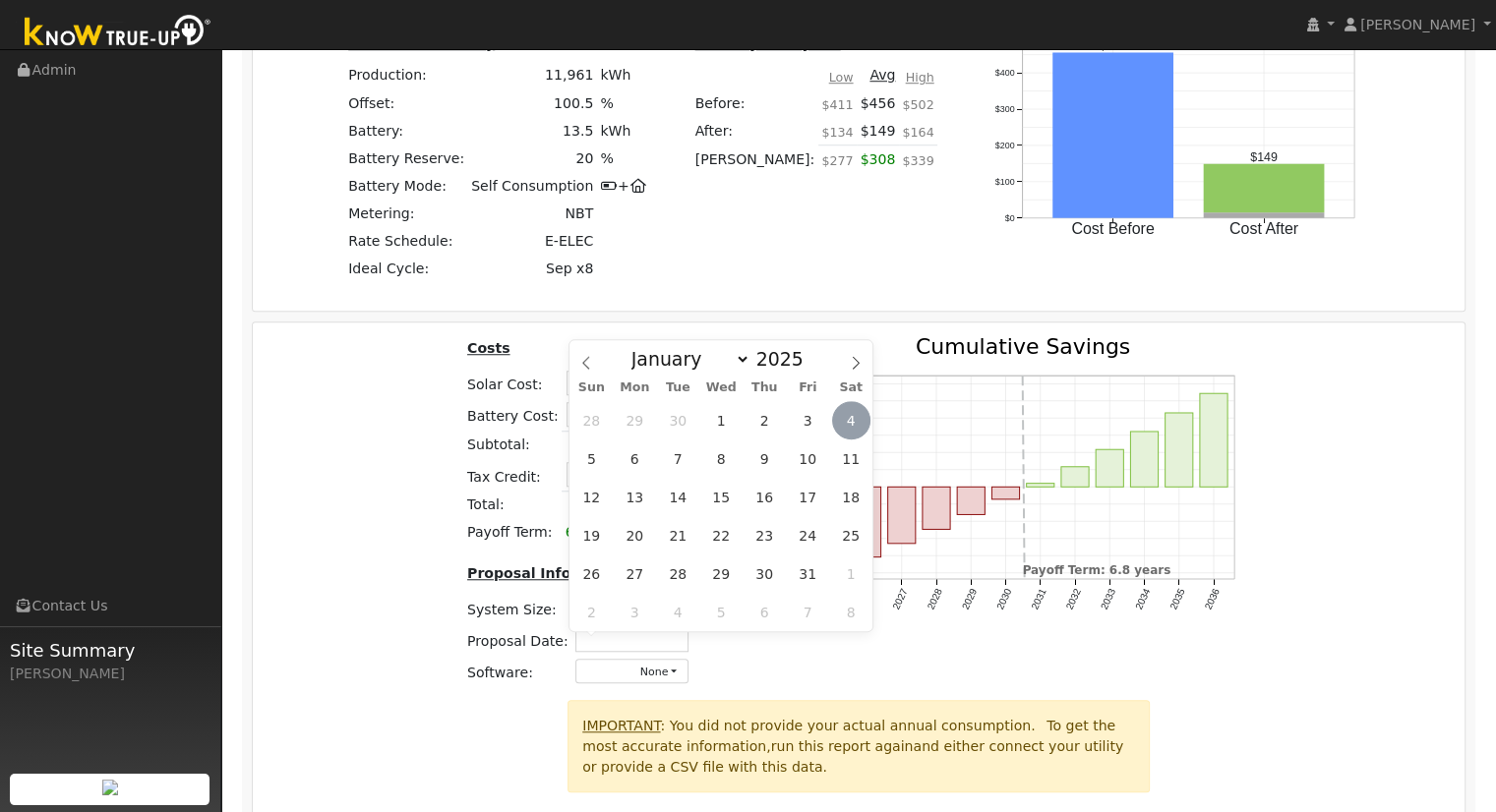
click at [839, 418] on span "4" at bounding box center [851, 420] width 38 height 38
type input "[DATE]"
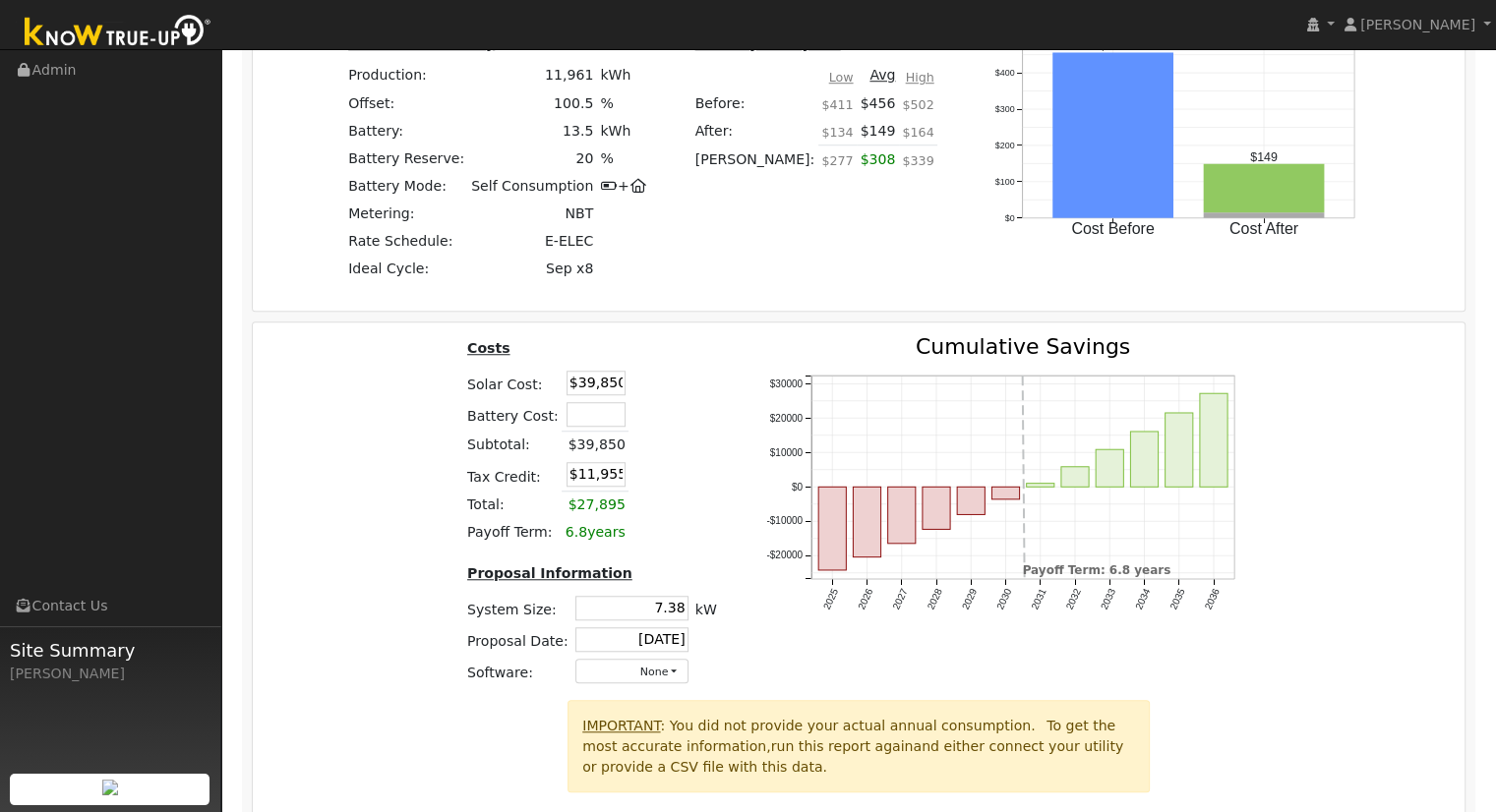
click at [364, 453] on div "Costs Solar Cost: $39,850 Battery Cost: Subtotal: $39,850 Tax Credit: $11,955 T…" at bounding box center [859, 518] width 1226 height 364
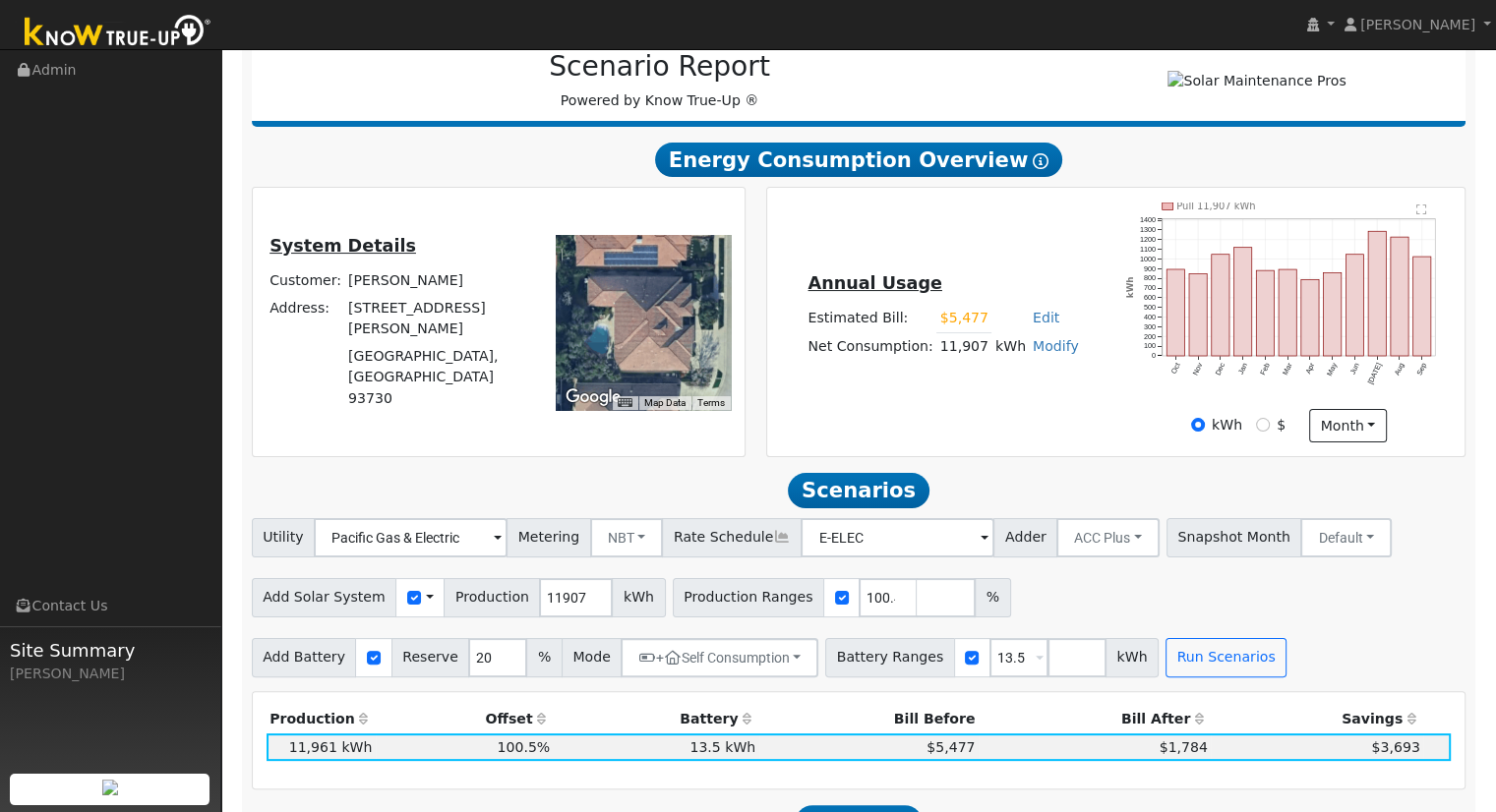
scroll to position [393, 0]
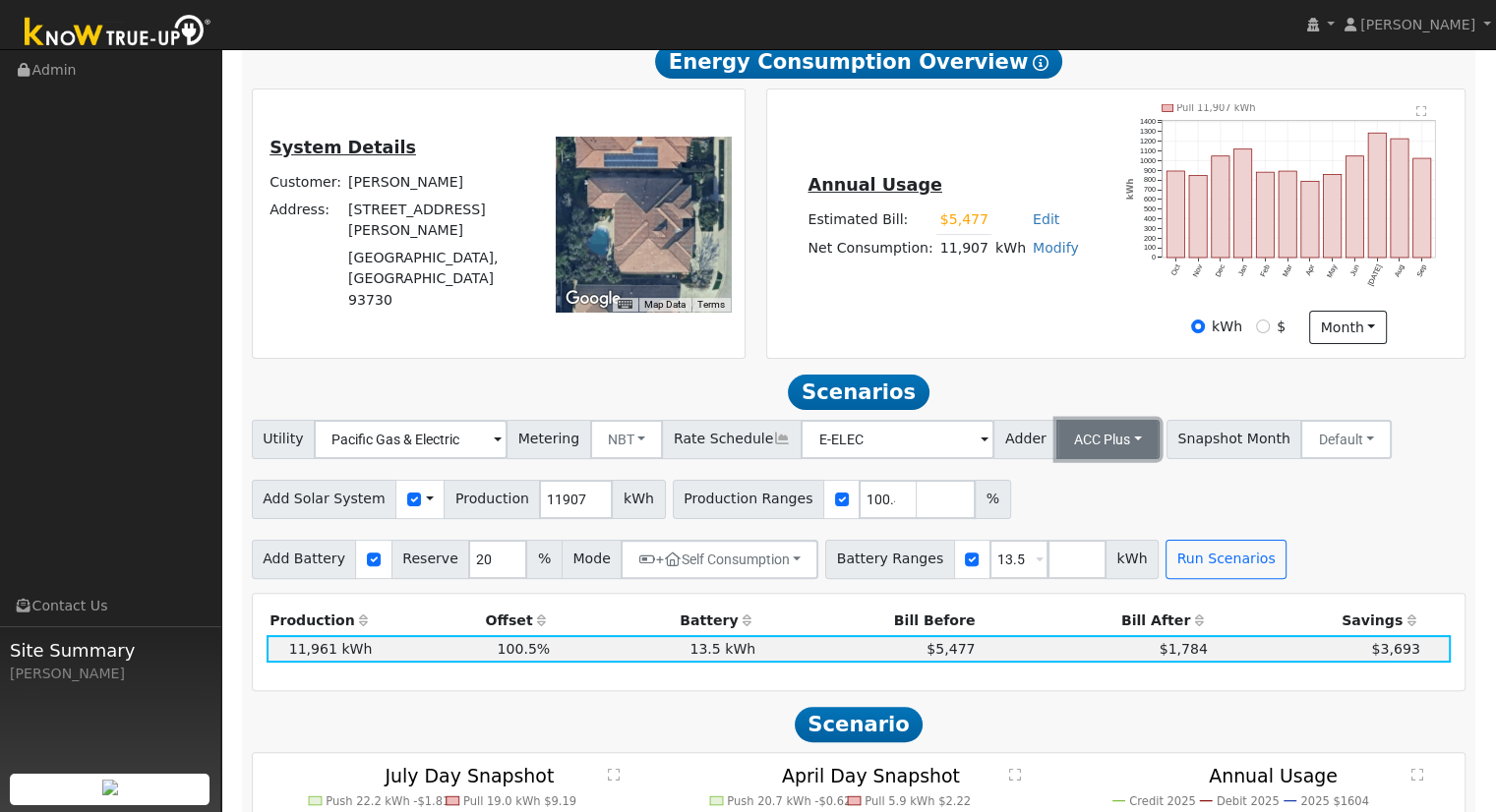
click at [1105, 442] on button "ACC Plus" at bounding box center [1107, 439] width 103 height 39
click at [1065, 546] on link "SB-535" at bounding box center [1086, 538] width 137 height 28
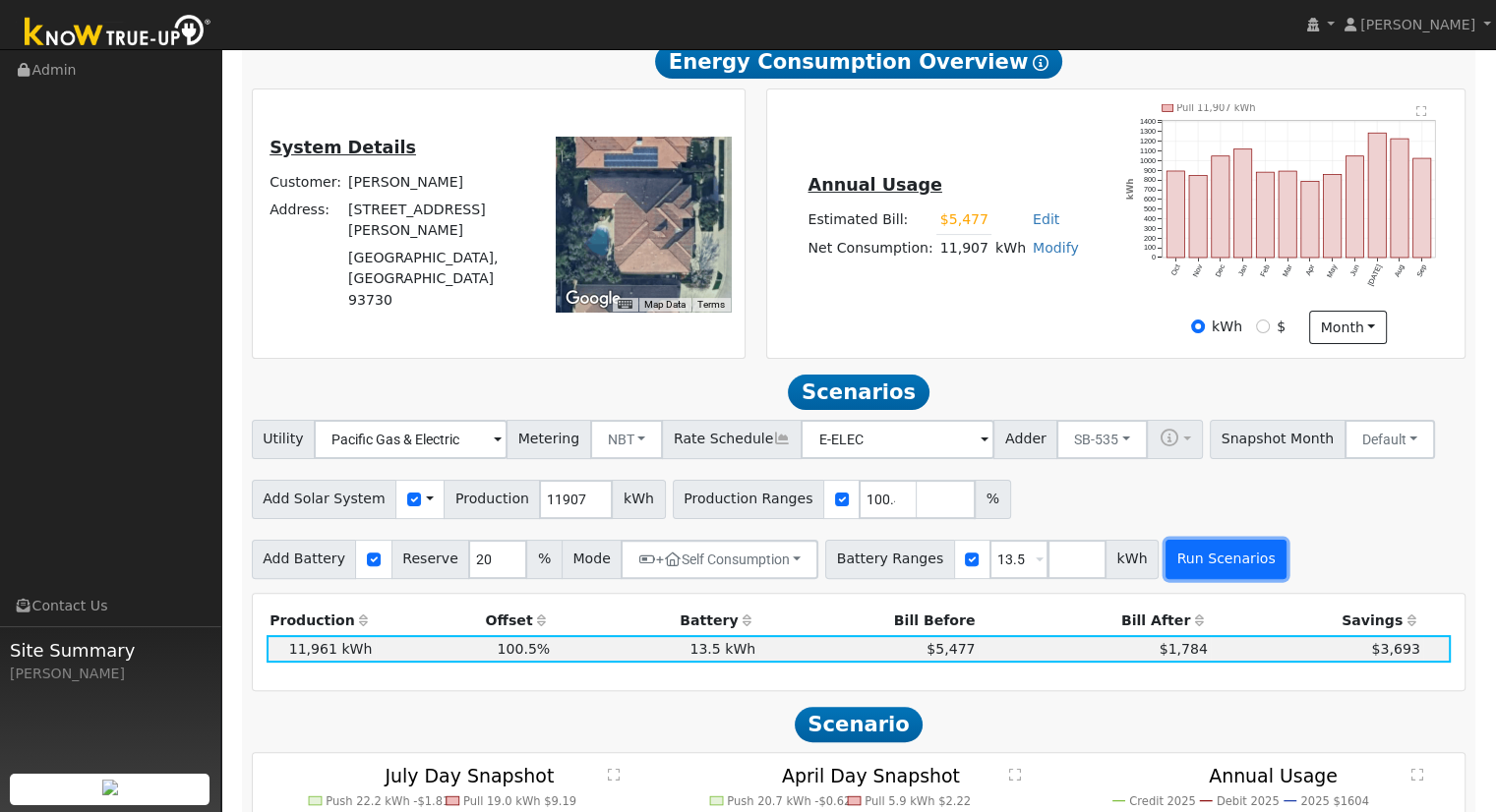
click at [1169, 571] on button "Run Scenarios" at bounding box center [1225, 559] width 121 height 39
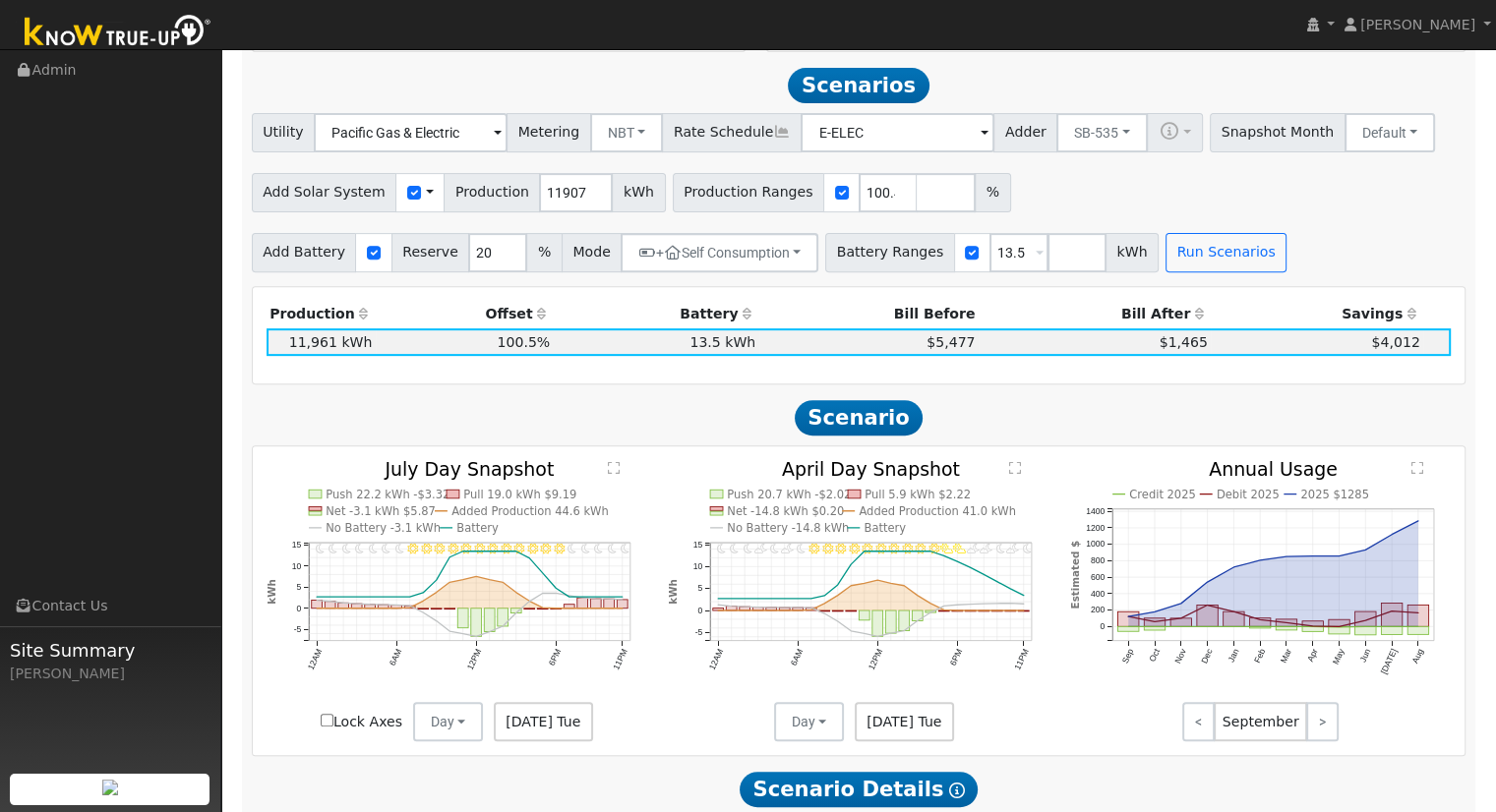
scroll to position [714, 0]
